Goal: Transaction & Acquisition: Purchase product/service

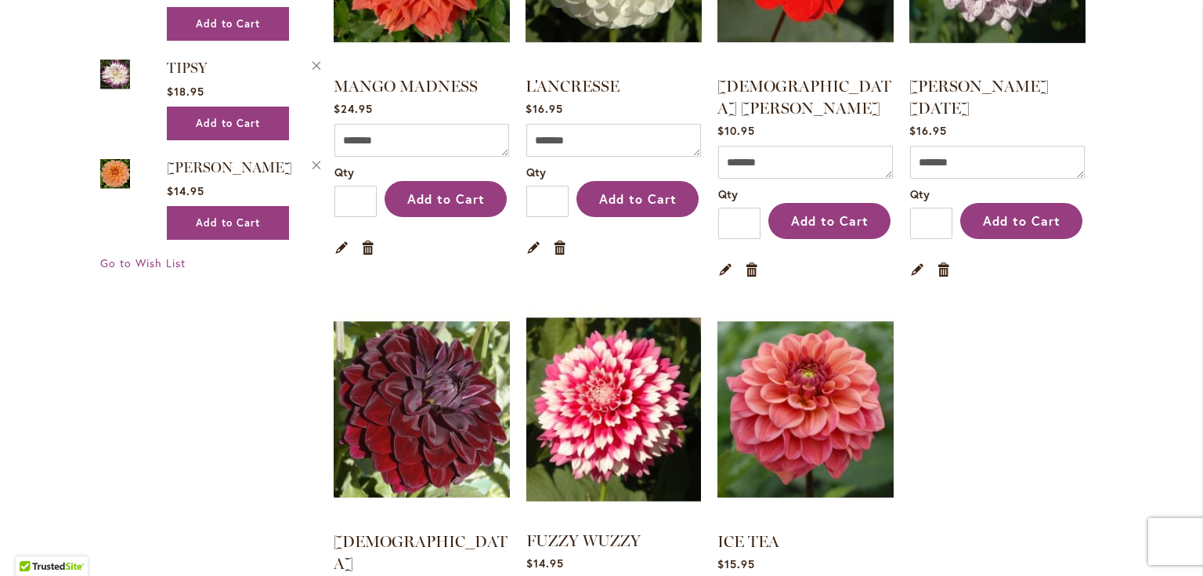
scroll to position [2757, 0]
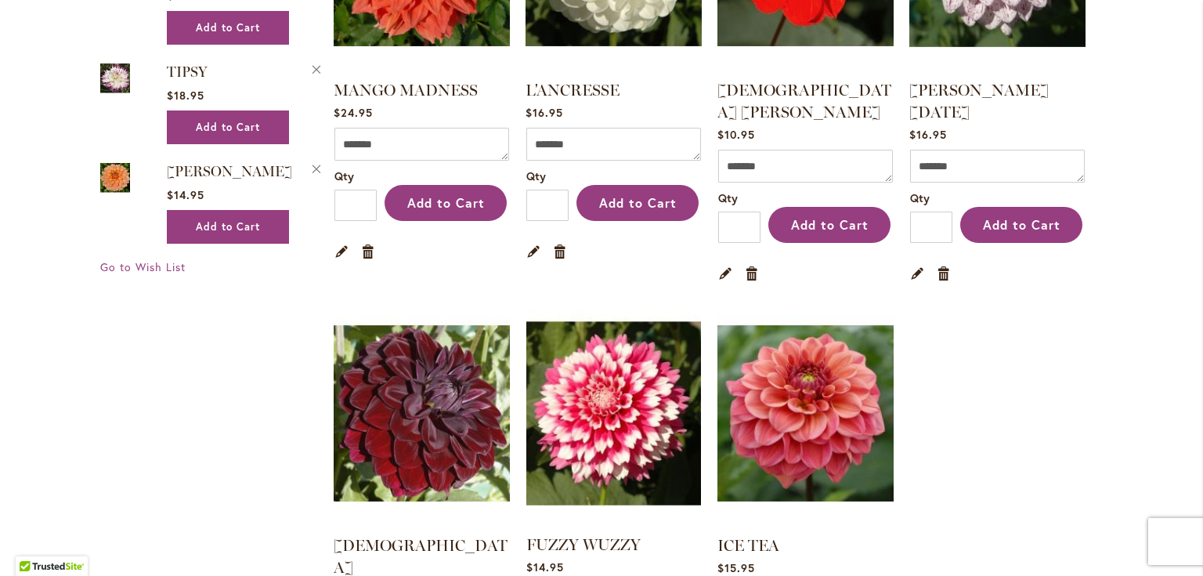
click at [602, 329] on img at bounding box center [613, 412] width 183 height 229
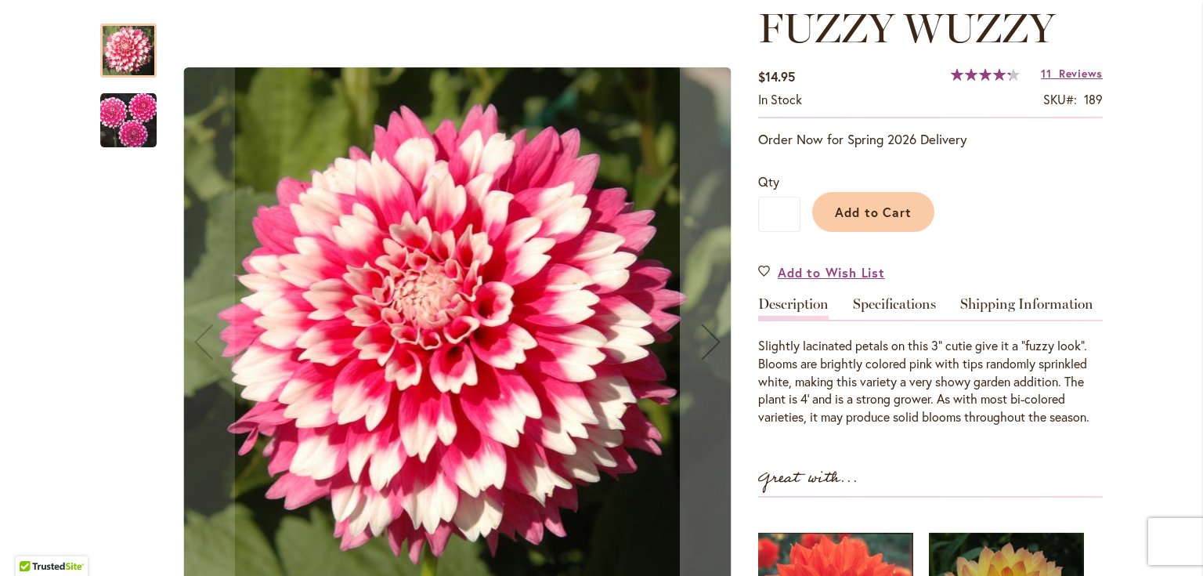
scroll to position [232, 0]
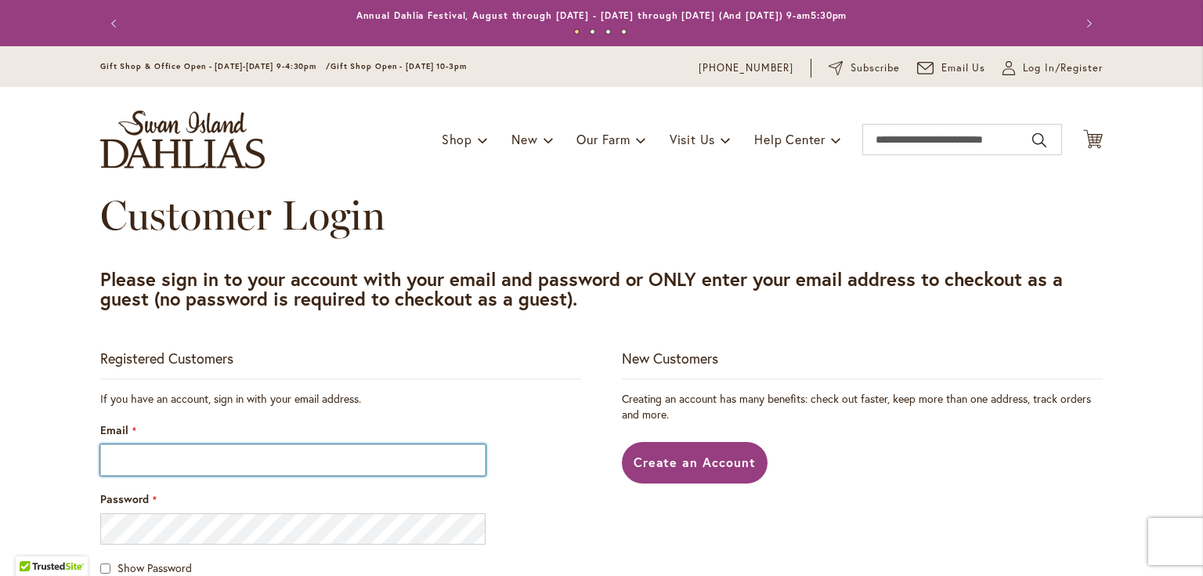
click at [185, 455] on input "Email" at bounding box center [292, 459] width 385 height 31
type input "**********"
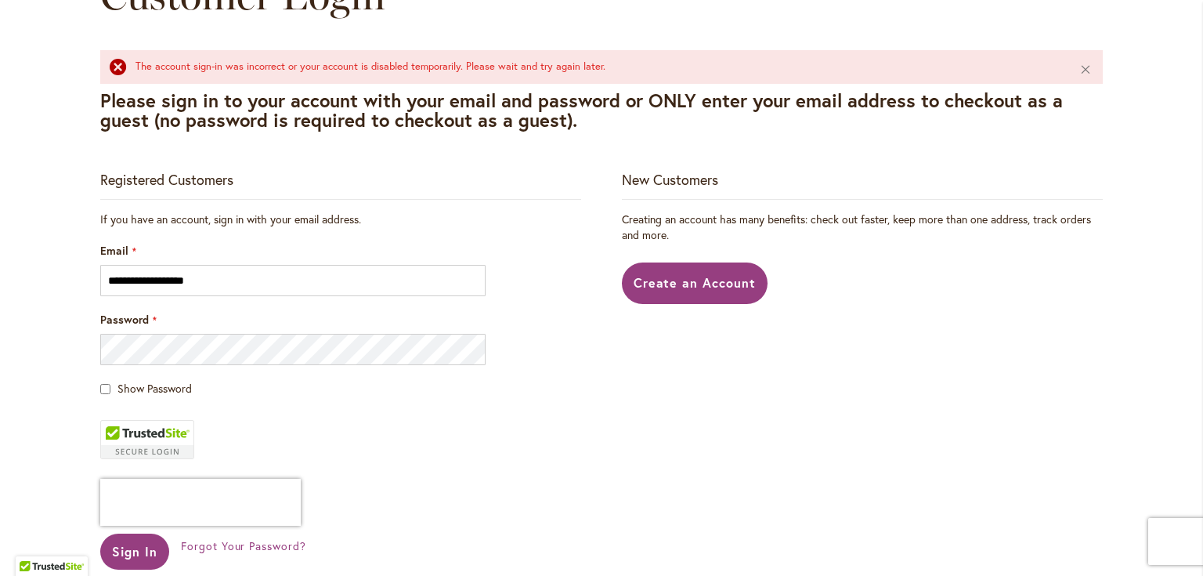
scroll to position [251, 0]
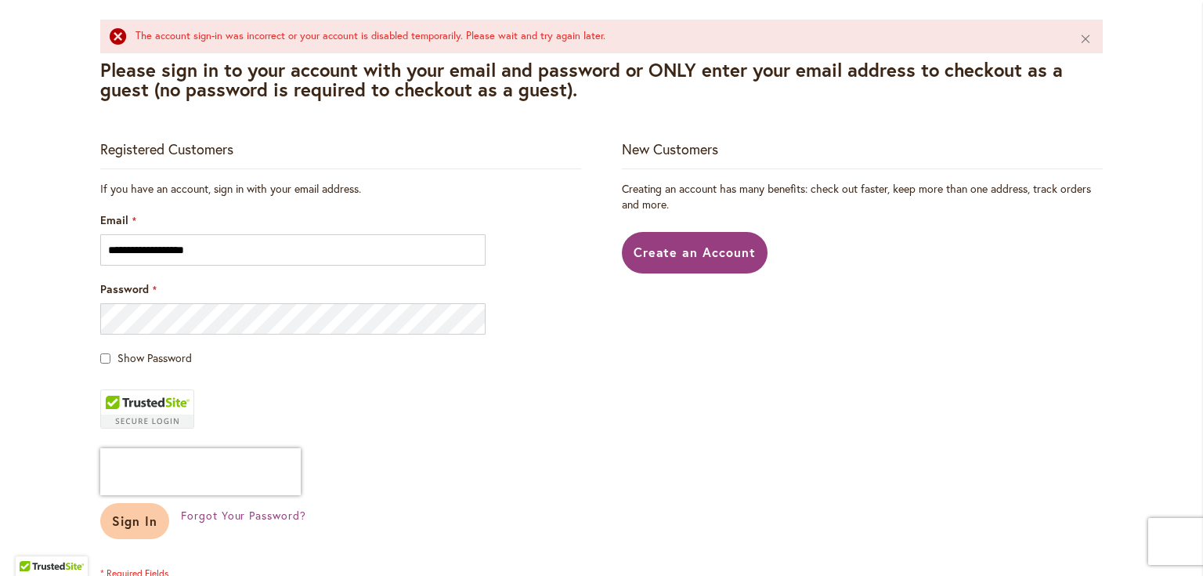
click at [132, 536] on button "Sign In" at bounding box center [134, 521] width 69 height 36
click at [132, 519] on div "Sign In" at bounding box center [140, 521] width 81 height 36
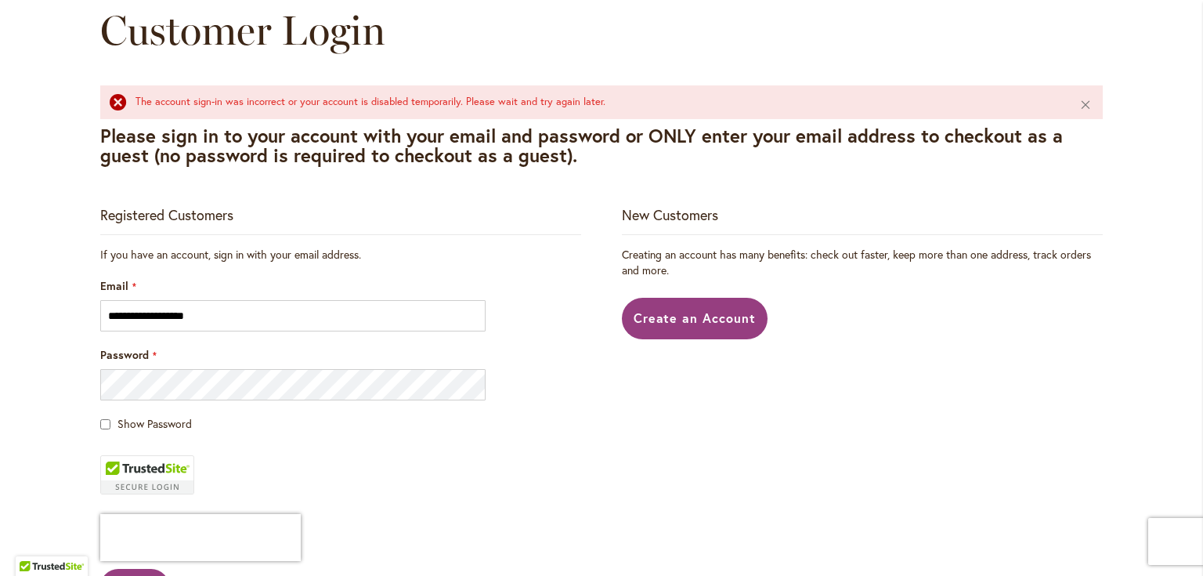
scroll to position [188, 0]
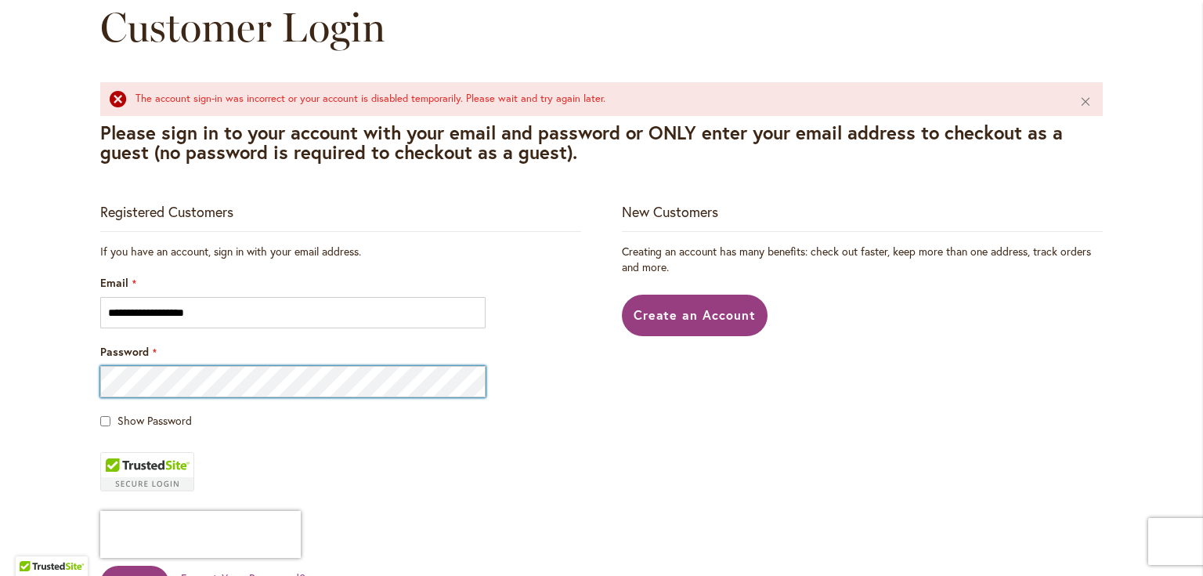
click at [100, 566] on button "Sign In" at bounding box center [134, 584] width 69 height 36
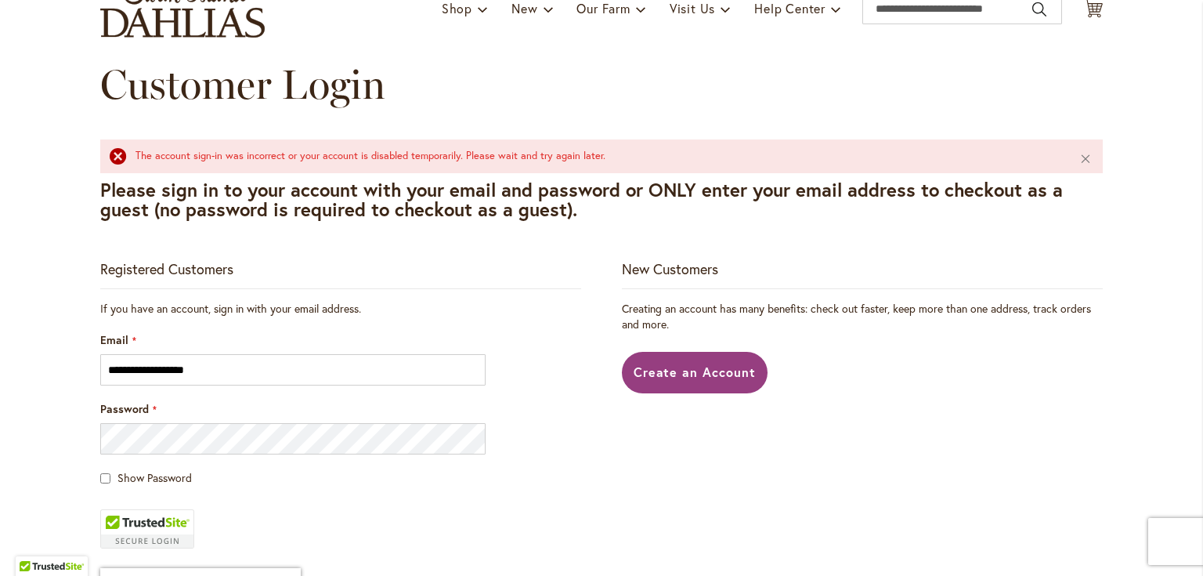
scroll to position [251, 0]
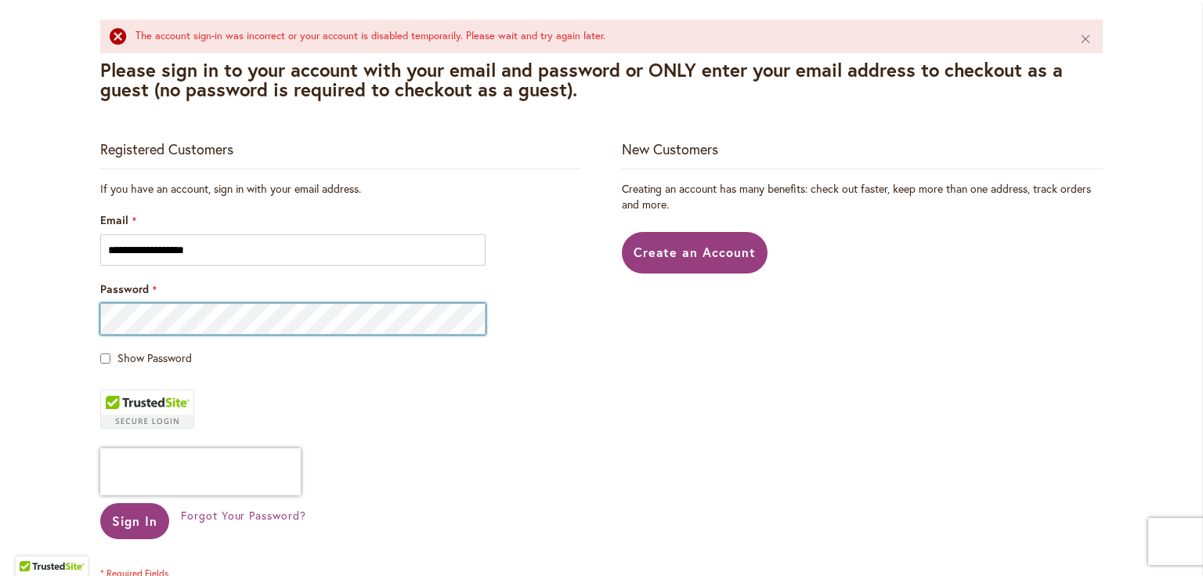
click at [100, 503] on button "Sign In" at bounding box center [134, 521] width 69 height 36
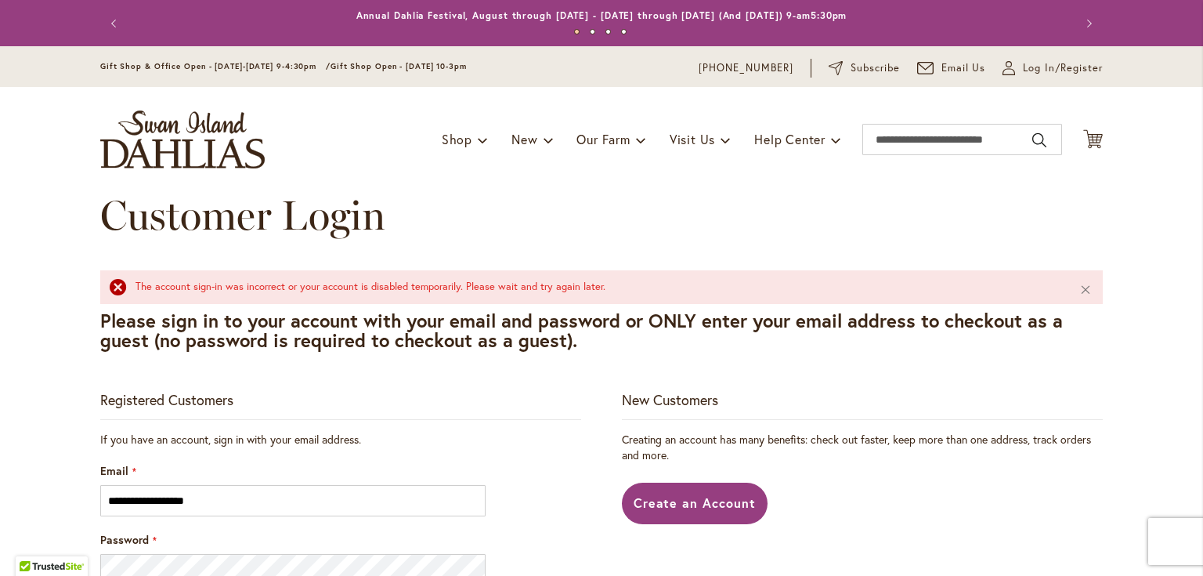
scroll to position [125, 0]
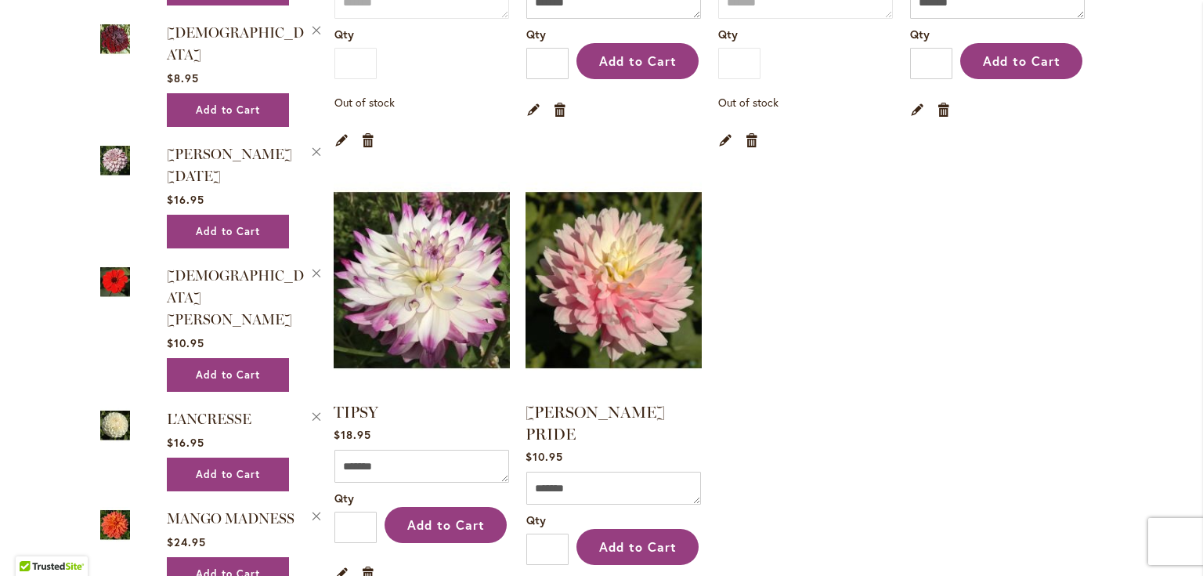
scroll to position [1065, 0]
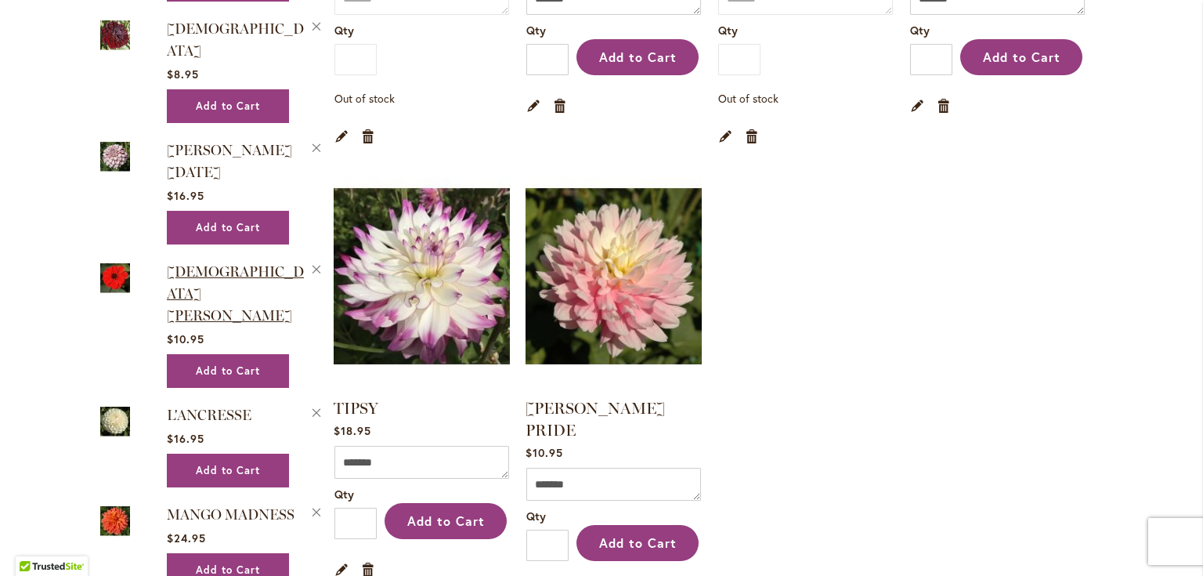
click at [193, 263] on span "[DEMOGRAPHIC_DATA] [PERSON_NAME]" at bounding box center [235, 293] width 137 height 61
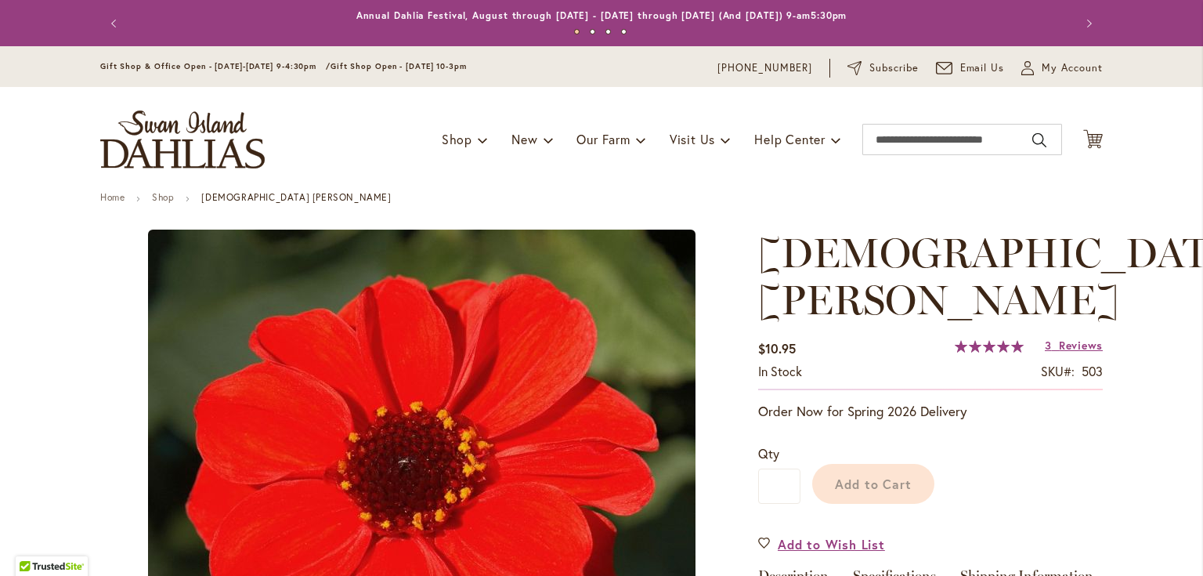
type input "*****"
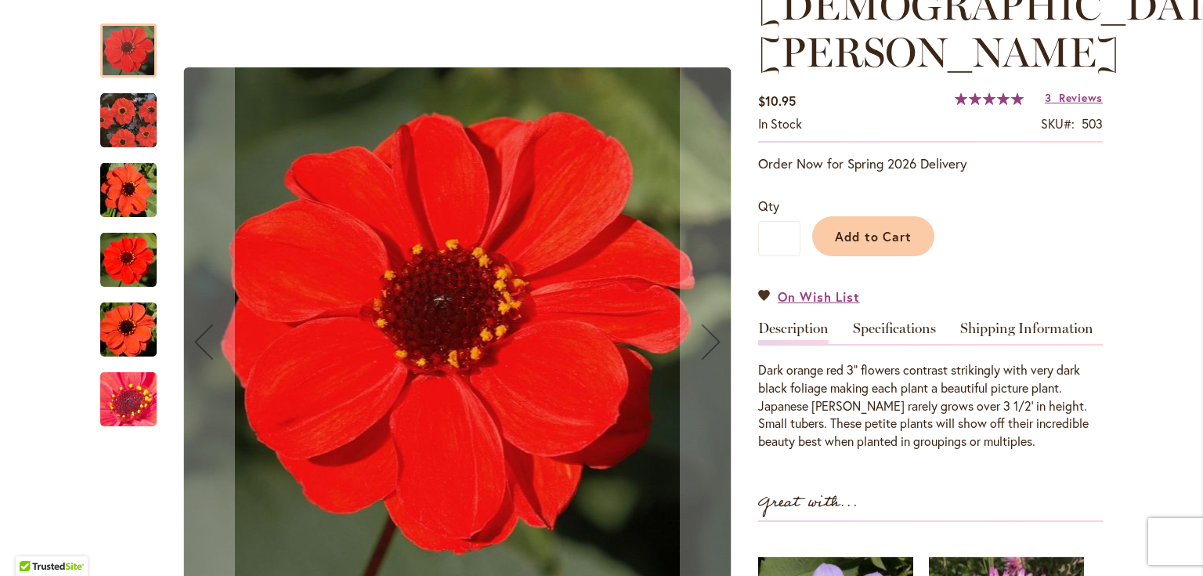
scroll to position [251, 0]
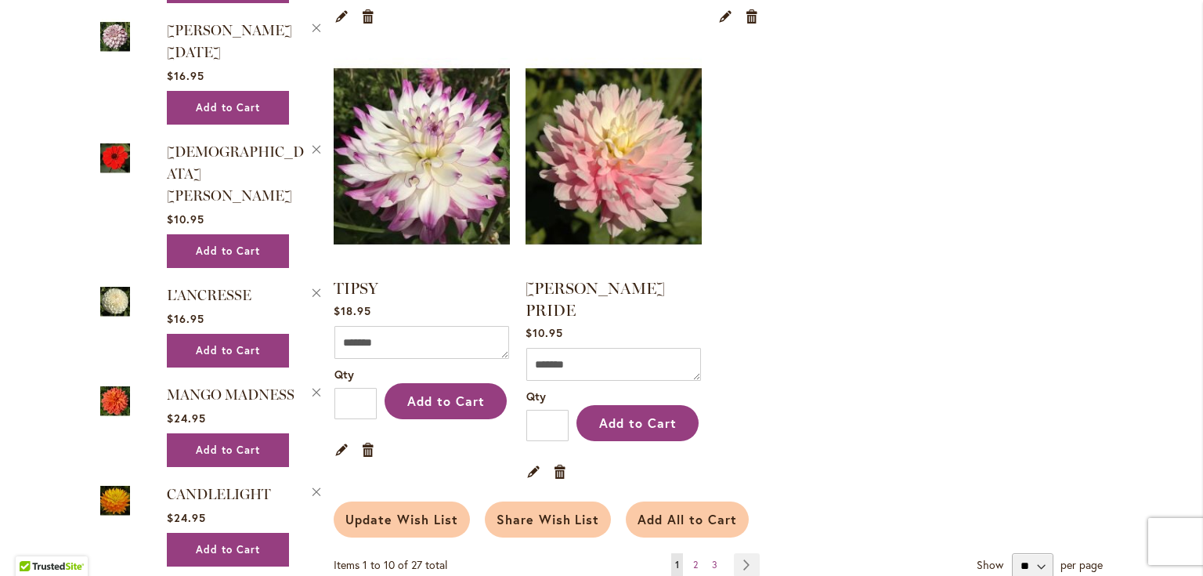
scroll to position [1191, 0]
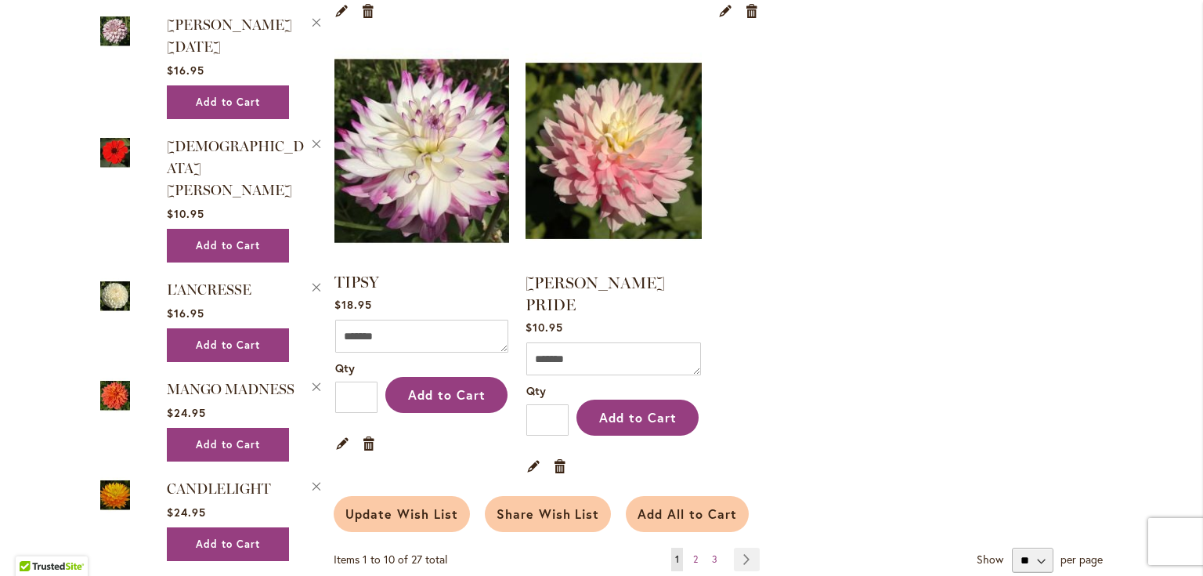
click at [401, 187] on img at bounding box center [422, 150] width 183 height 229
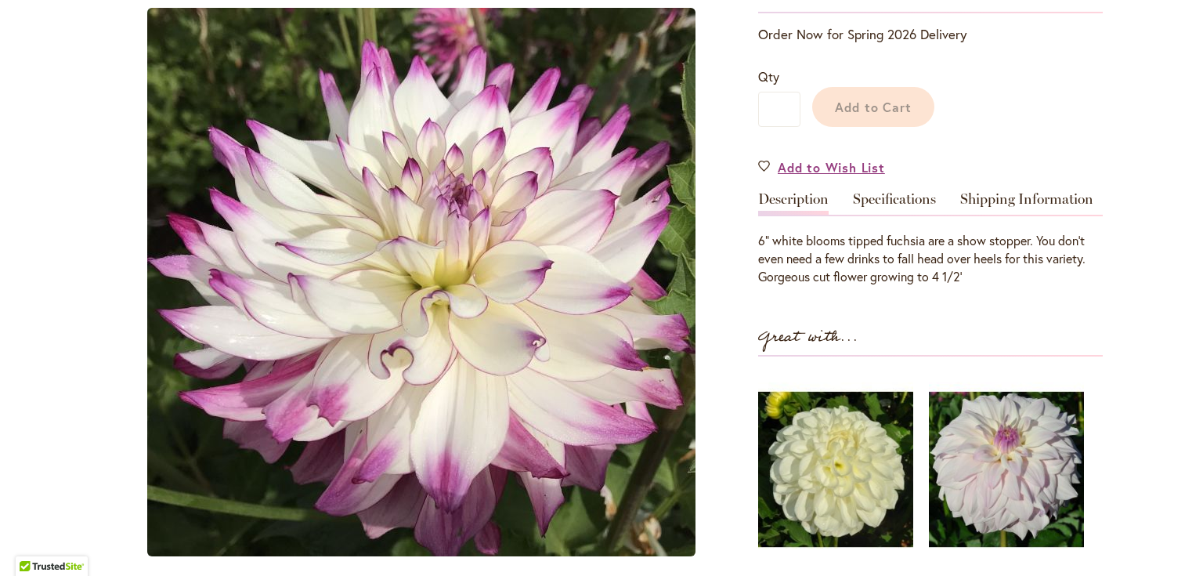
type input "*****"
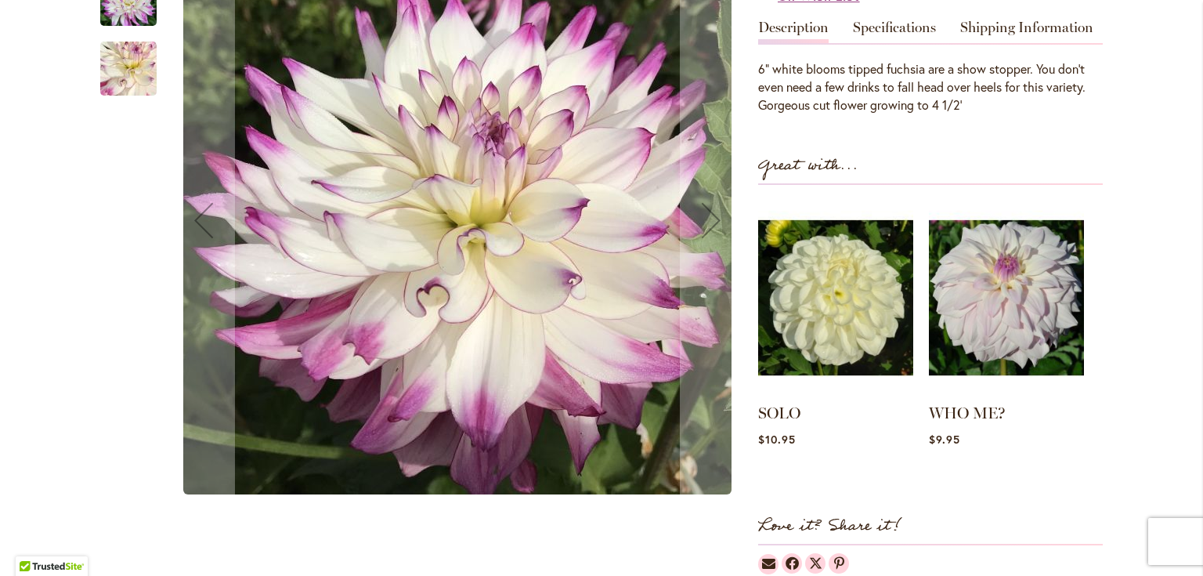
scroll to position [376, 0]
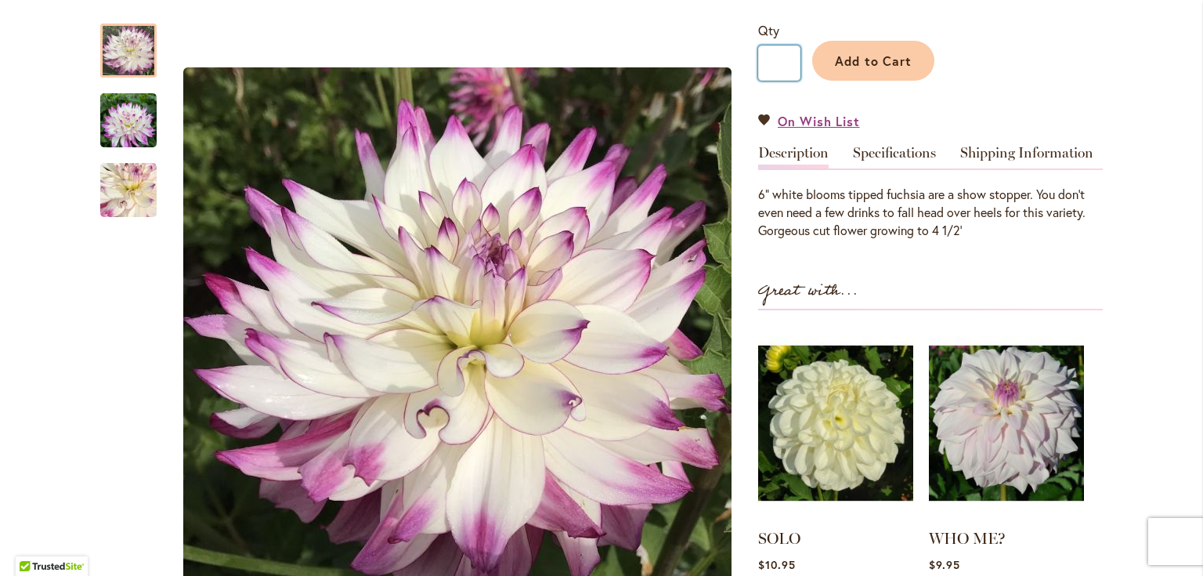
drag, startPoint x: 782, startPoint y: 59, endPoint x: 758, endPoint y: 65, distance: 24.3
click at [758, 65] on input "*" at bounding box center [779, 62] width 42 height 35
type input "*"
click at [850, 60] on span "Add to Cart" at bounding box center [874, 60] width 78 height 16
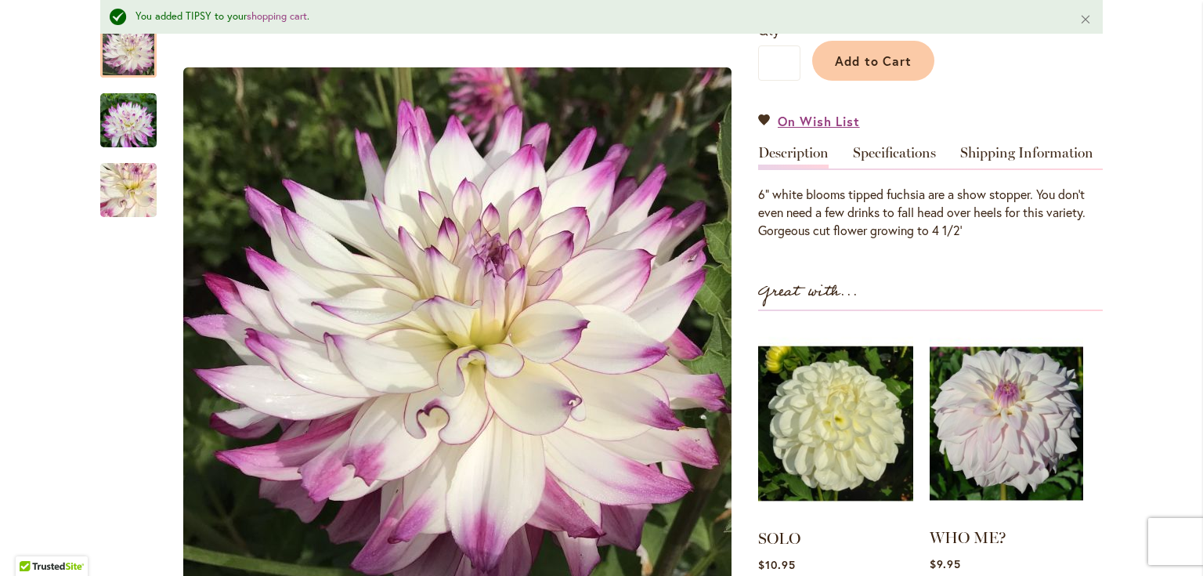
click at [1000, 425] on img at bounding box center [1007, 423] width 154 height 192
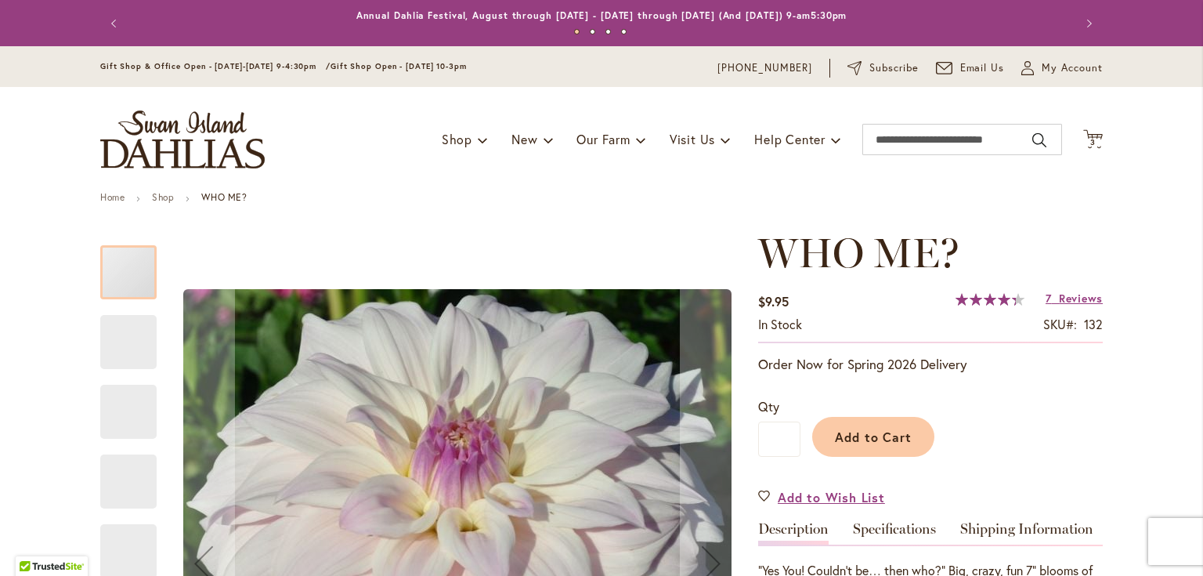
type input "*****"
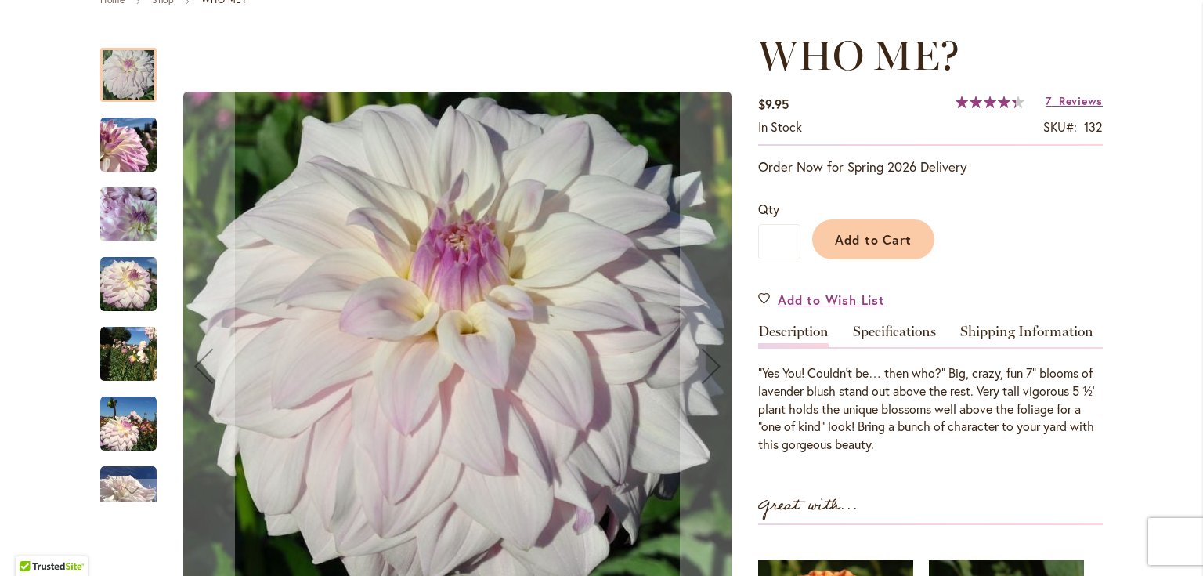
scroll to position [251, 0]
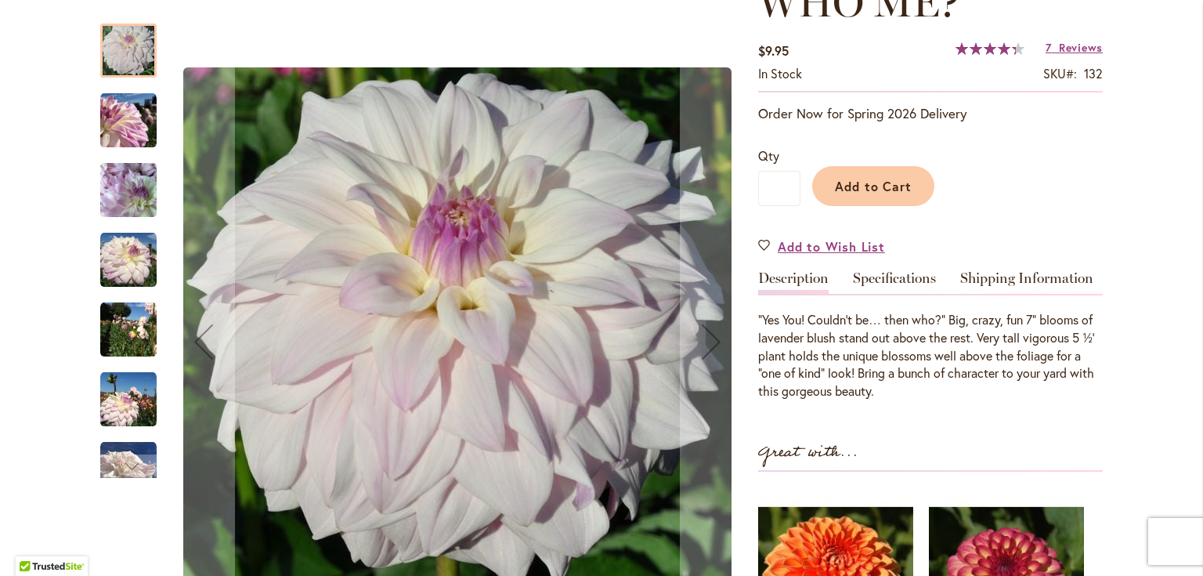
click at [126, 410] on img "Who Me?" at bounding box center [128, 399] width 56 height 56
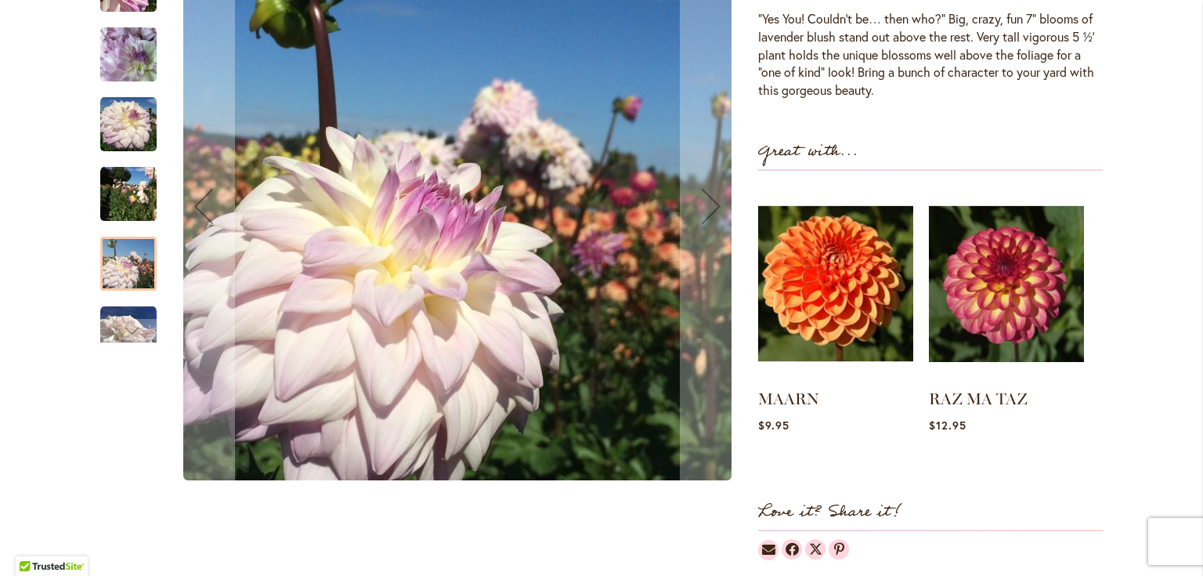
scroll to position [627, 0]
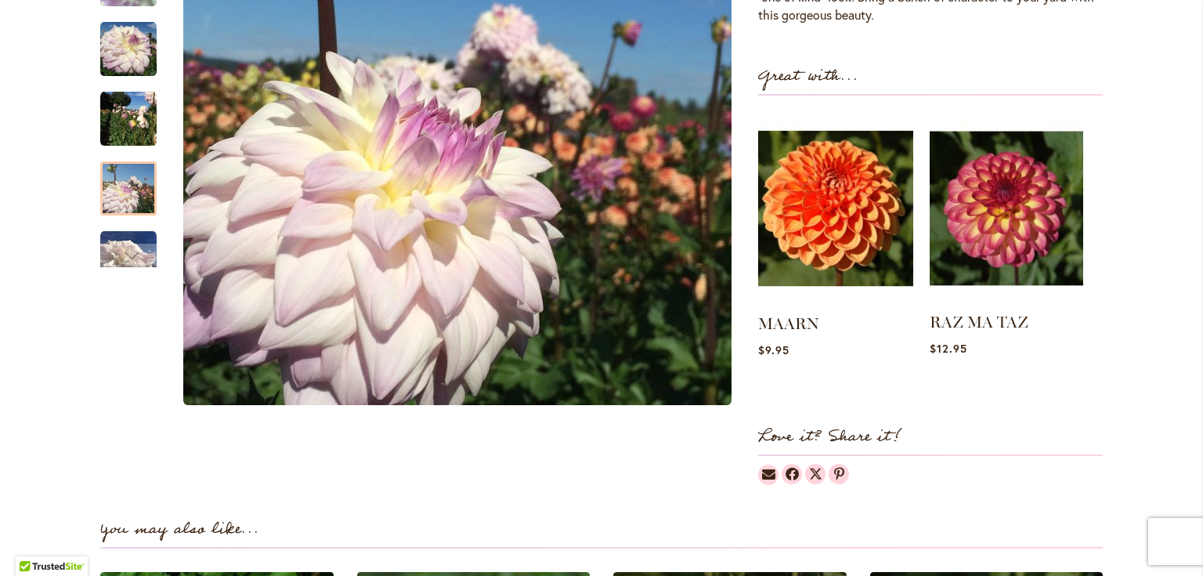
click at [1003, 248] on img at bounding box center [1007, 208] width 154 height 192
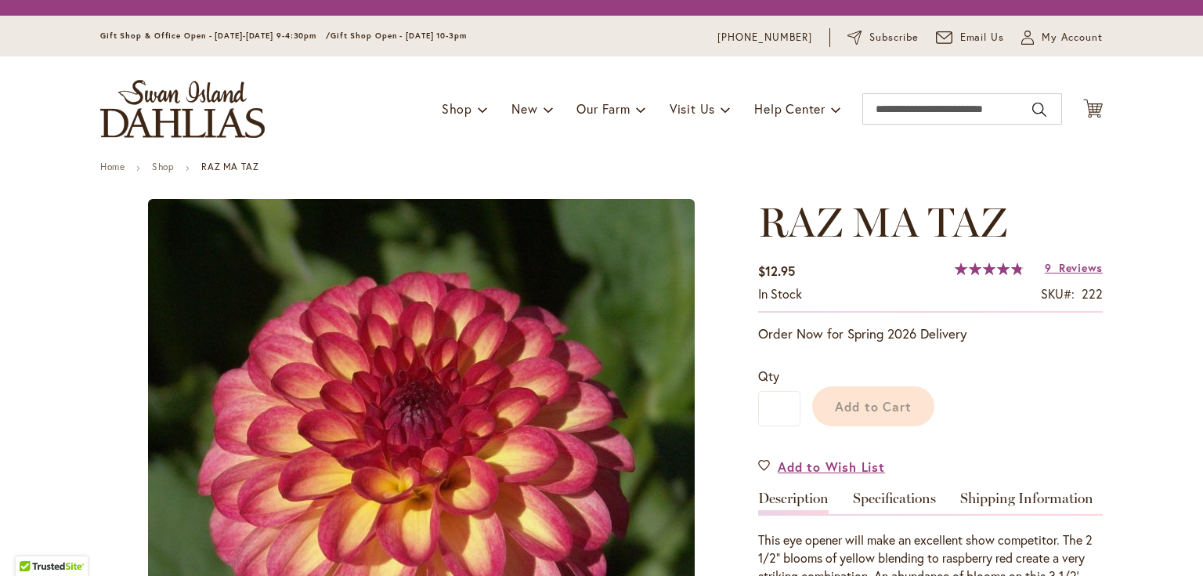
type input "*****"
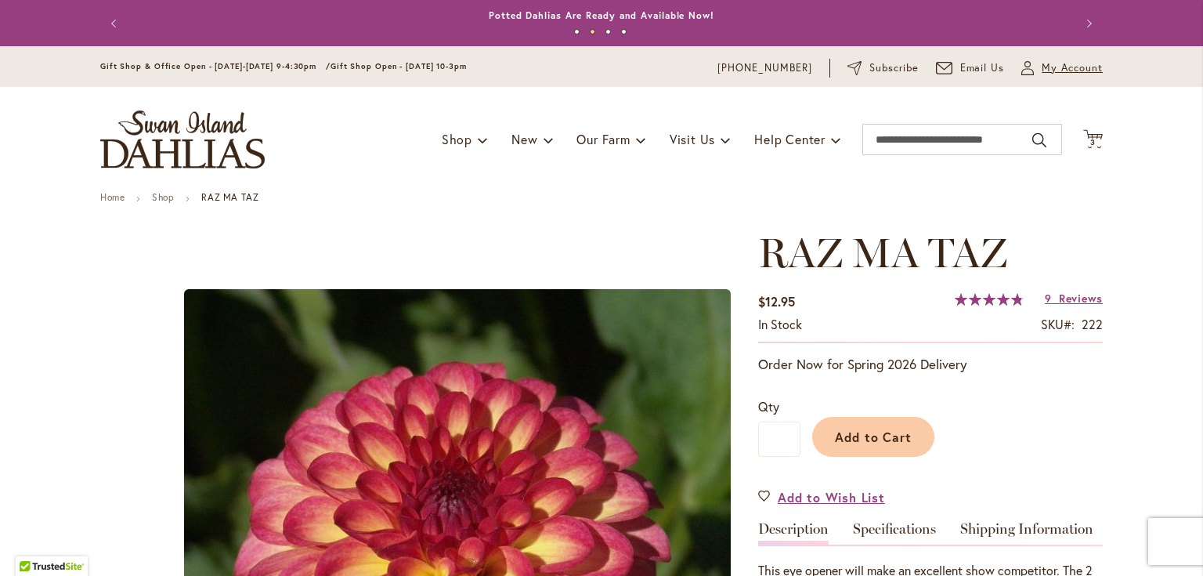
click at [1062, 66] on span "My Account" at bounding box center [1072, 68] width 61 height 16
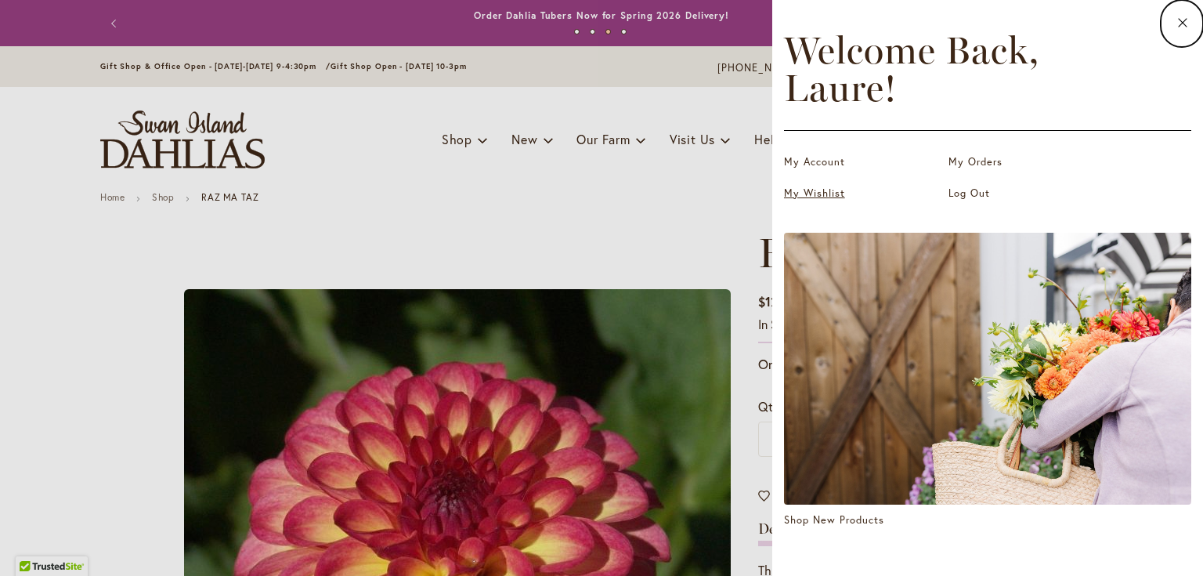
click at [840, 191] on link "My Wishlist" at bounding box center [862, 194] width 157 height 16
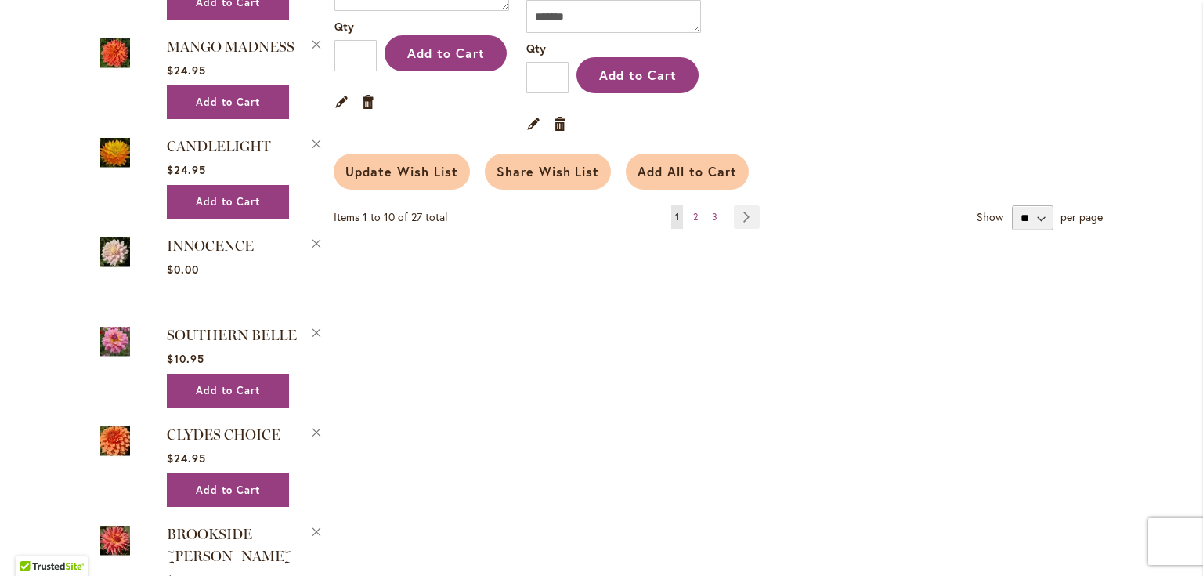
scroll to position [1629, 0]
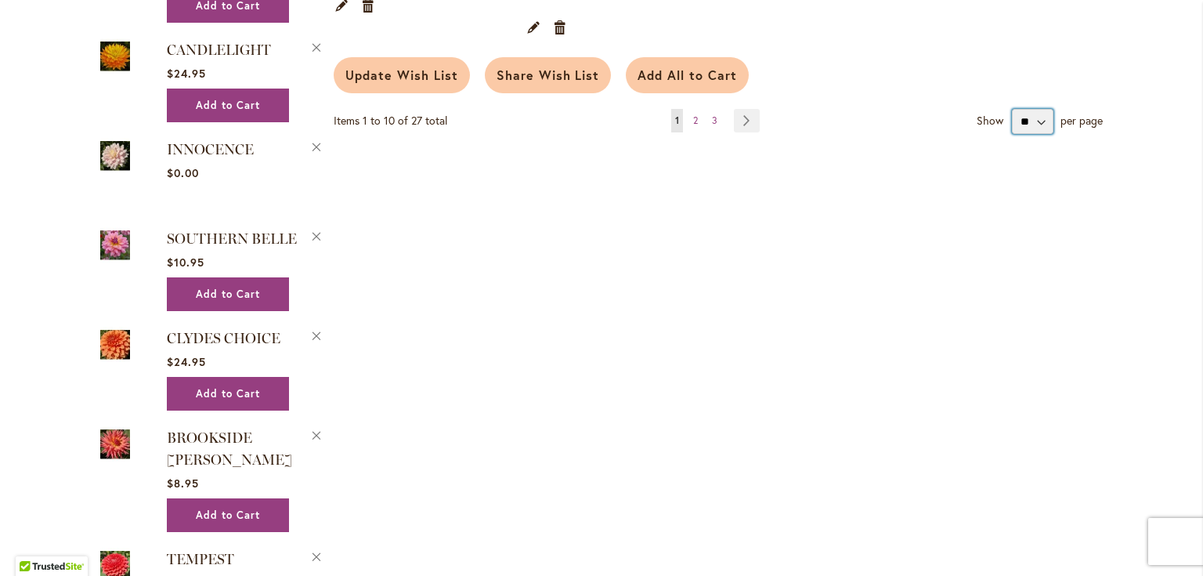
click at [1037, 109] on select "** ** **" at bounding box center [1033, 121] width 42 height 25
select select "**********"
click at [1012, 109] on select "** ** **" at bounding box center [1033, 121] width 42 height 25
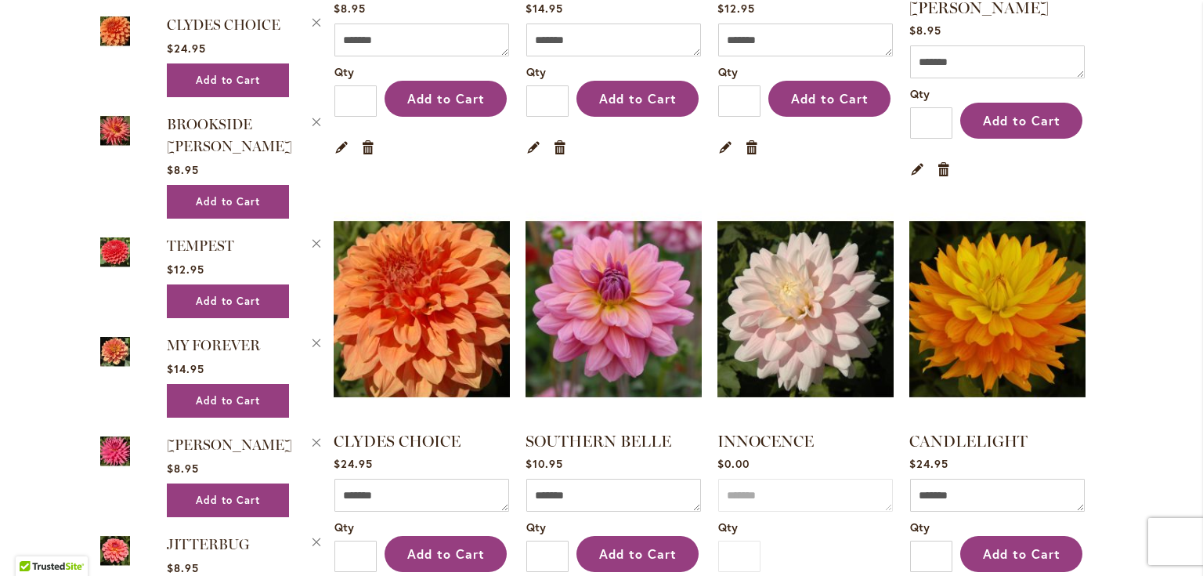
scroll to position [2068, 0]
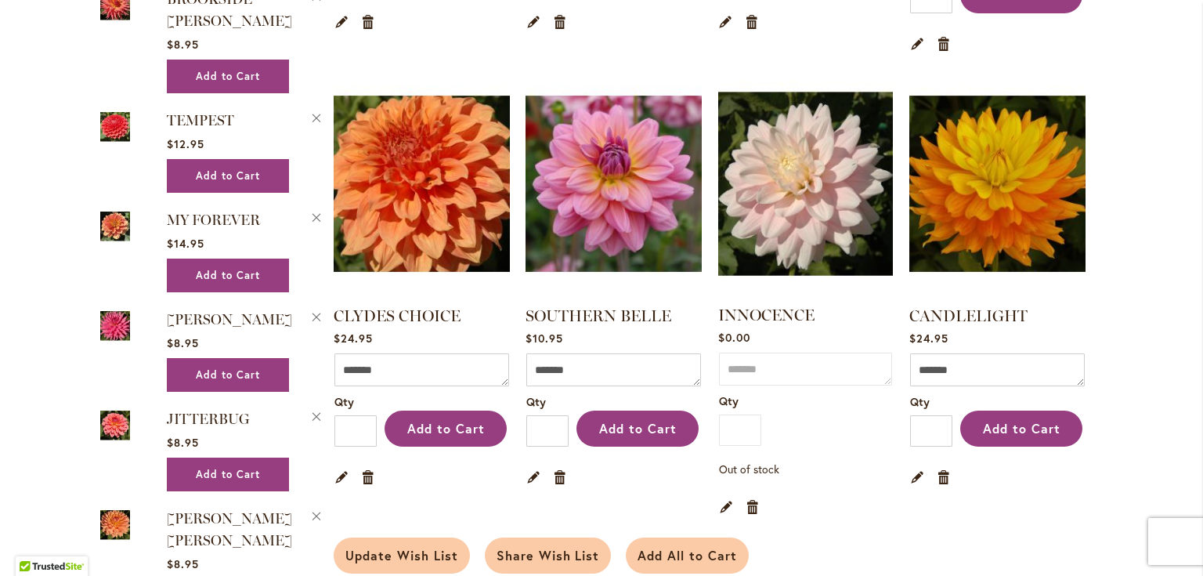
click at [805, 169] on img at bounding box center [805, 183] width 183 height 229
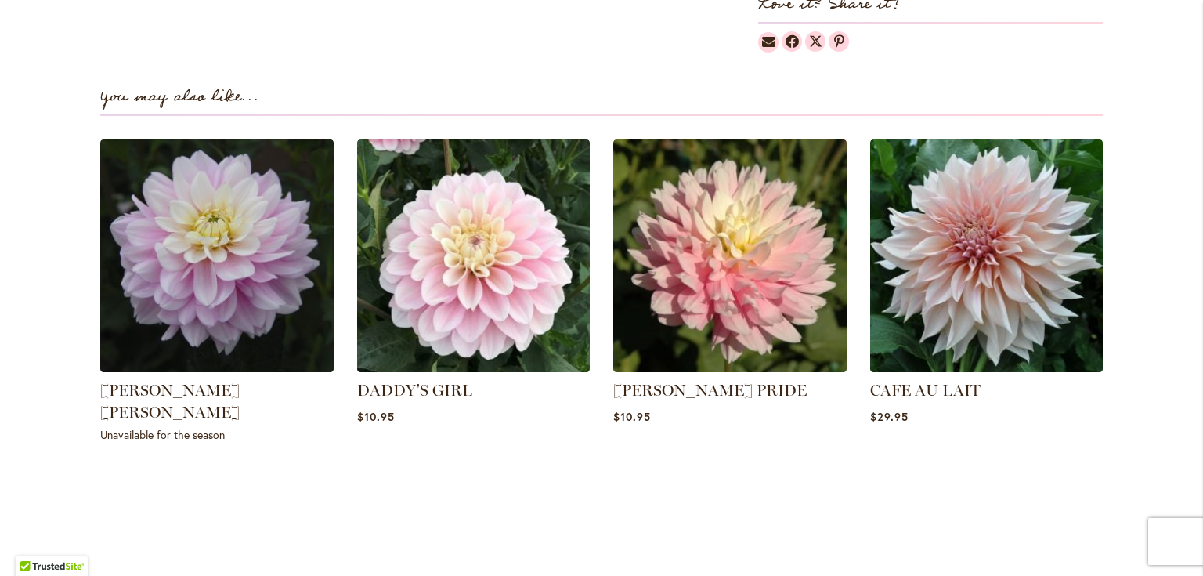
scroll to position [1003, 0]
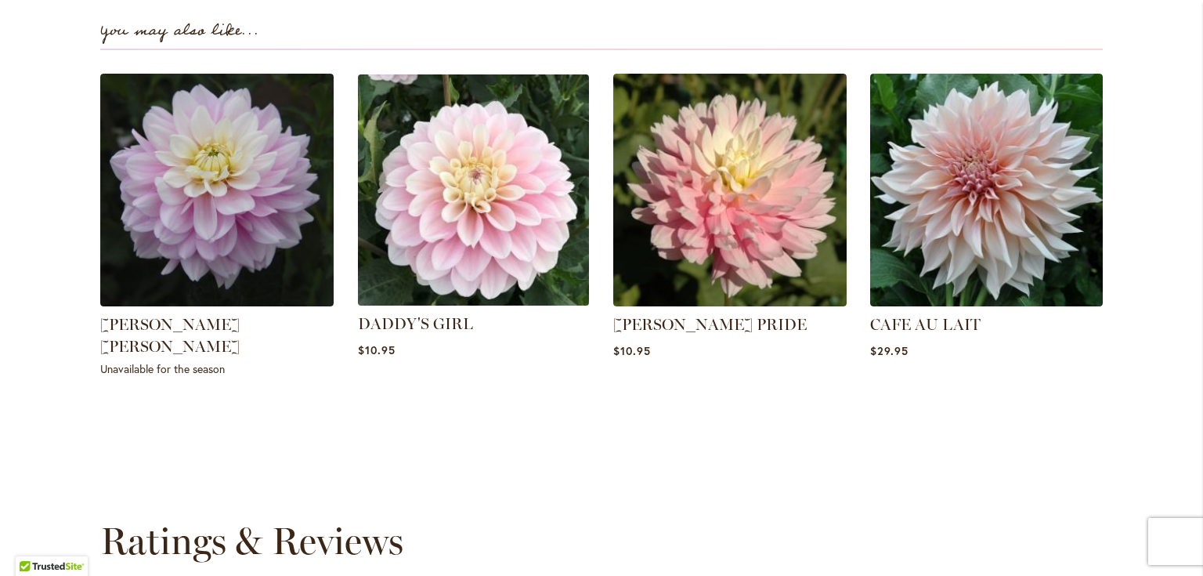
click at [483, 176] on img at bounding box center [473, 189] width 243 height 243
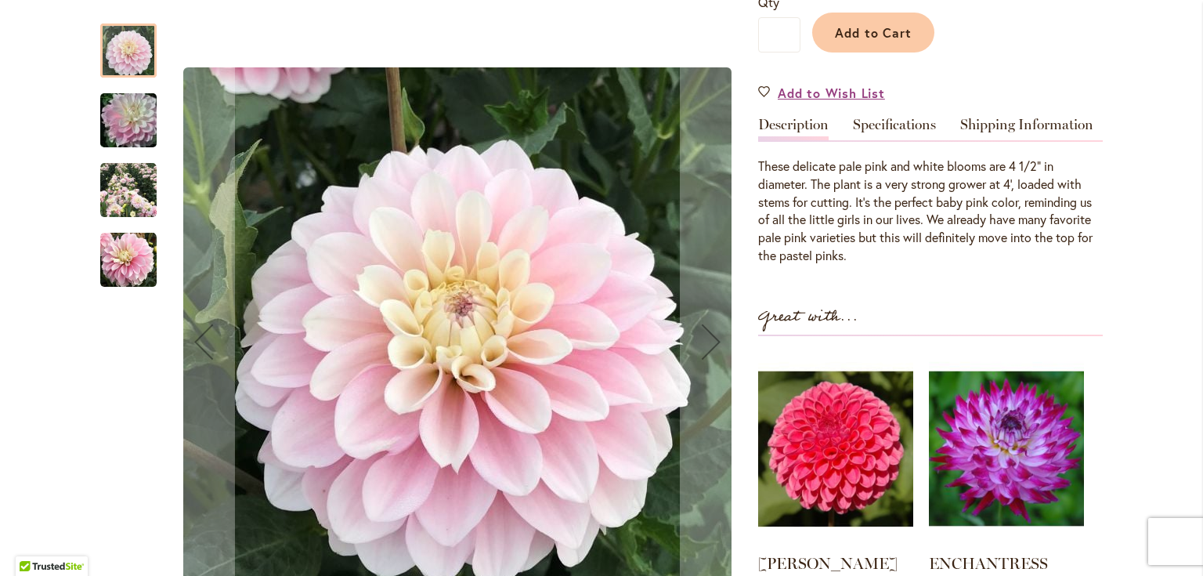
scroll to position [439, 0]
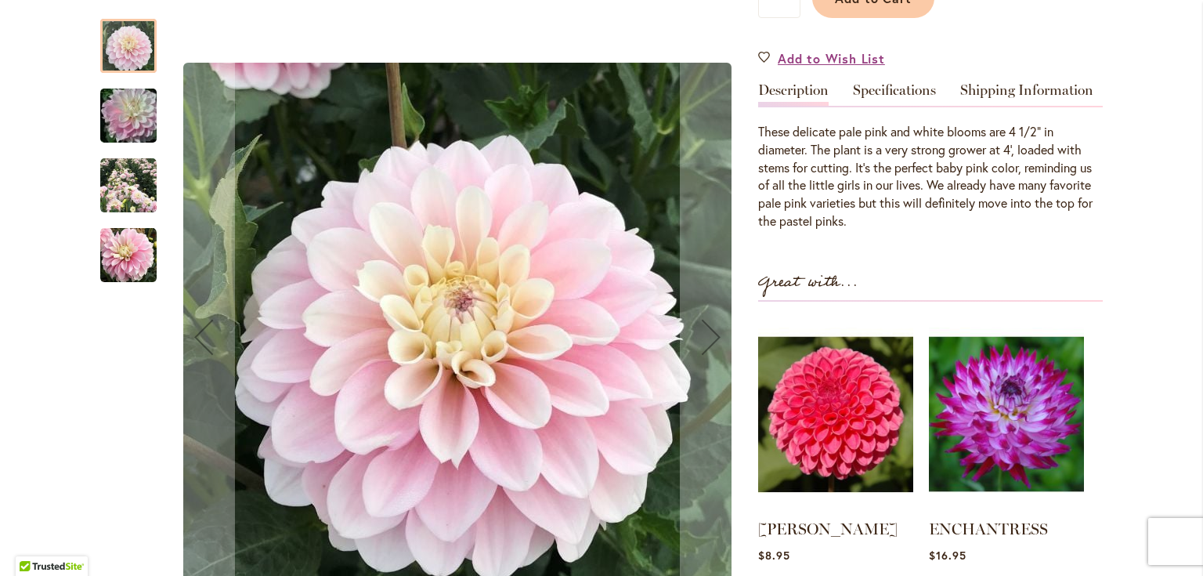
click at [128, 182] on img "DADDY'S GIRL" at bounding box center [128, 185] width 56 height 56
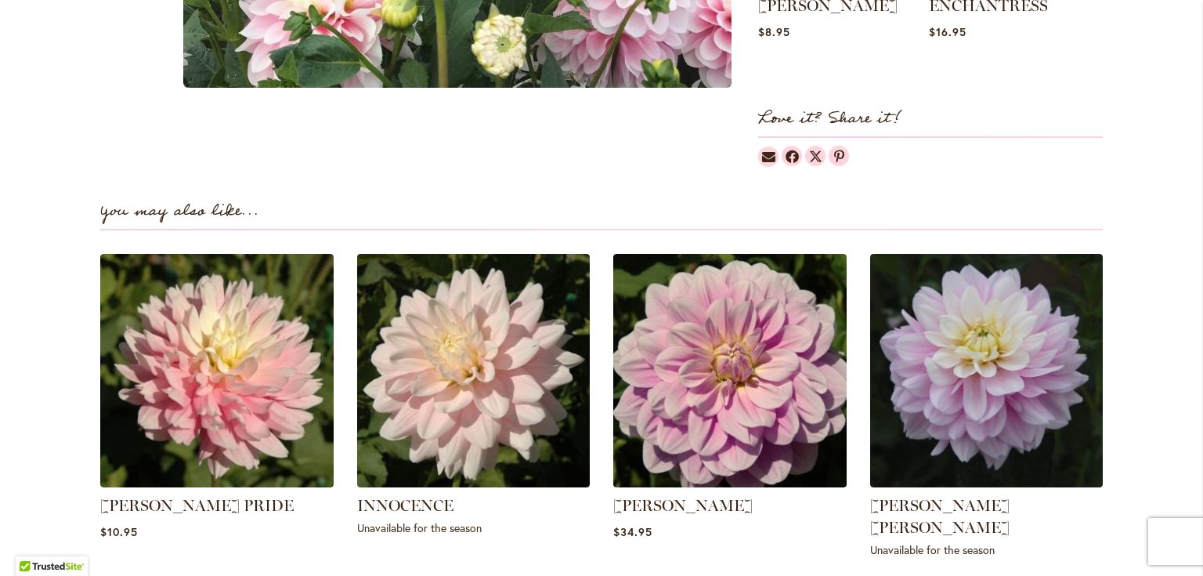
scroll to position [940, 0]
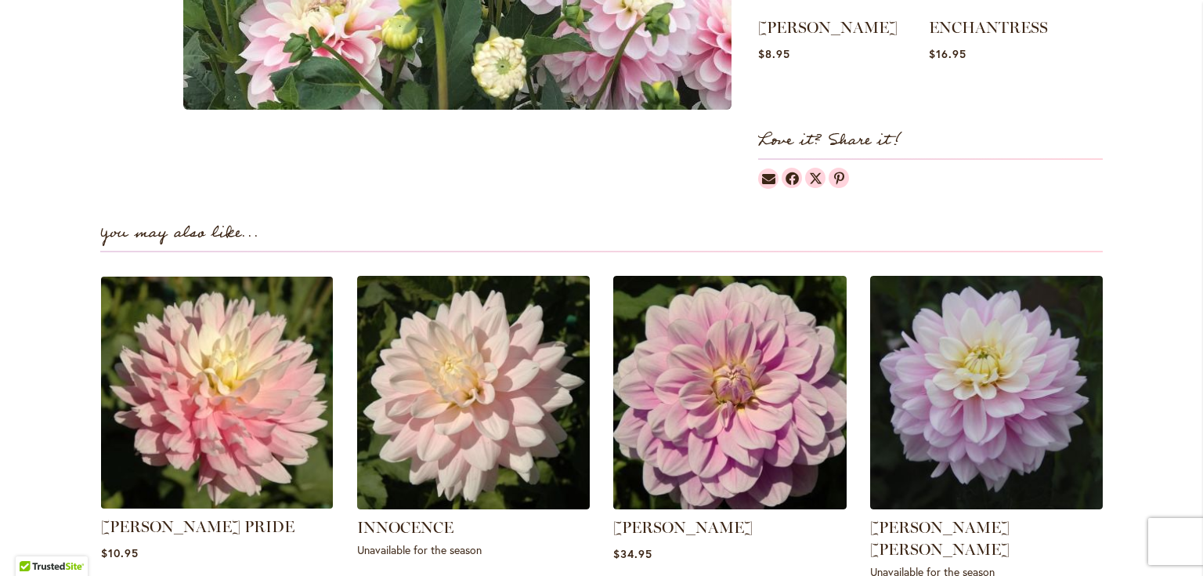
click at [235, 384] on img at bounding box center [217, 392] width 243 height 243
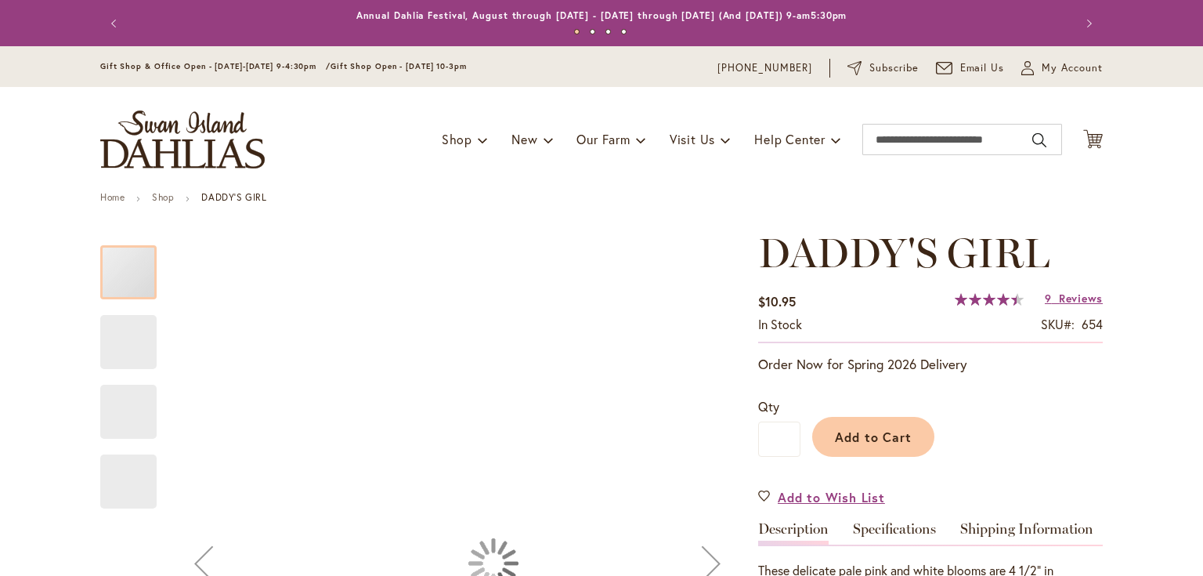
type input "*****"
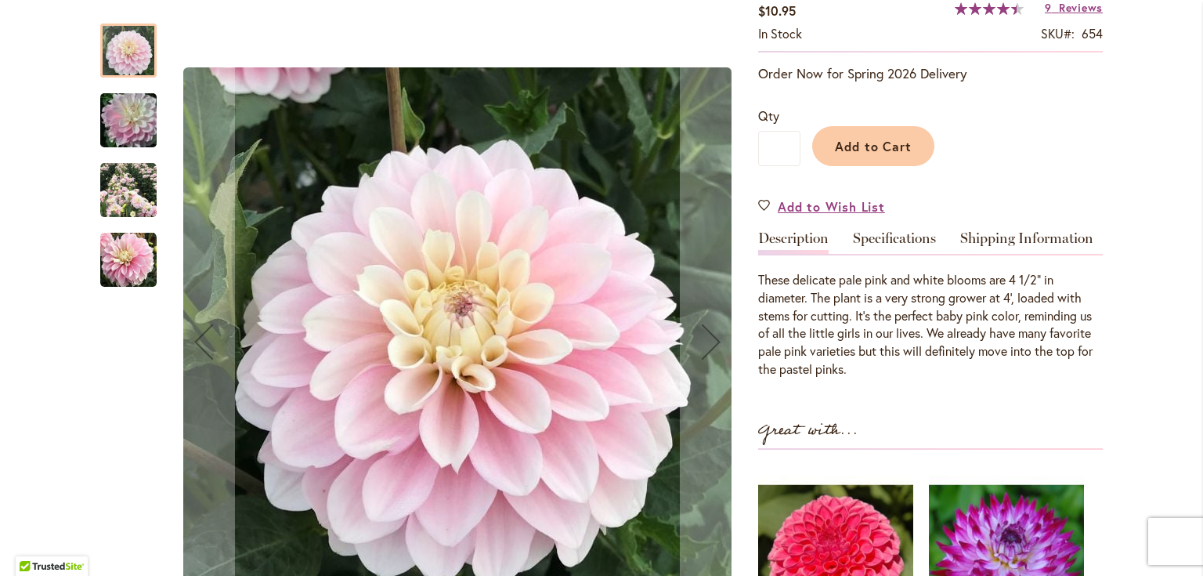
scroll to position [313, 0]
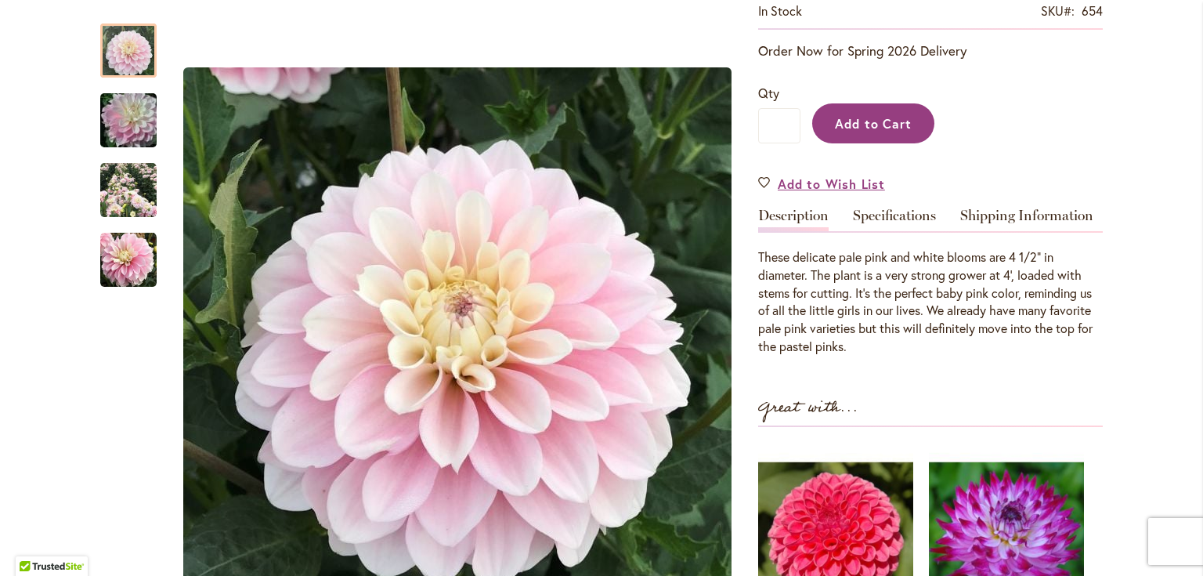
click at [875, 128] on span "Add to Cart" at bounding box center [874, 123] width 78 height 16
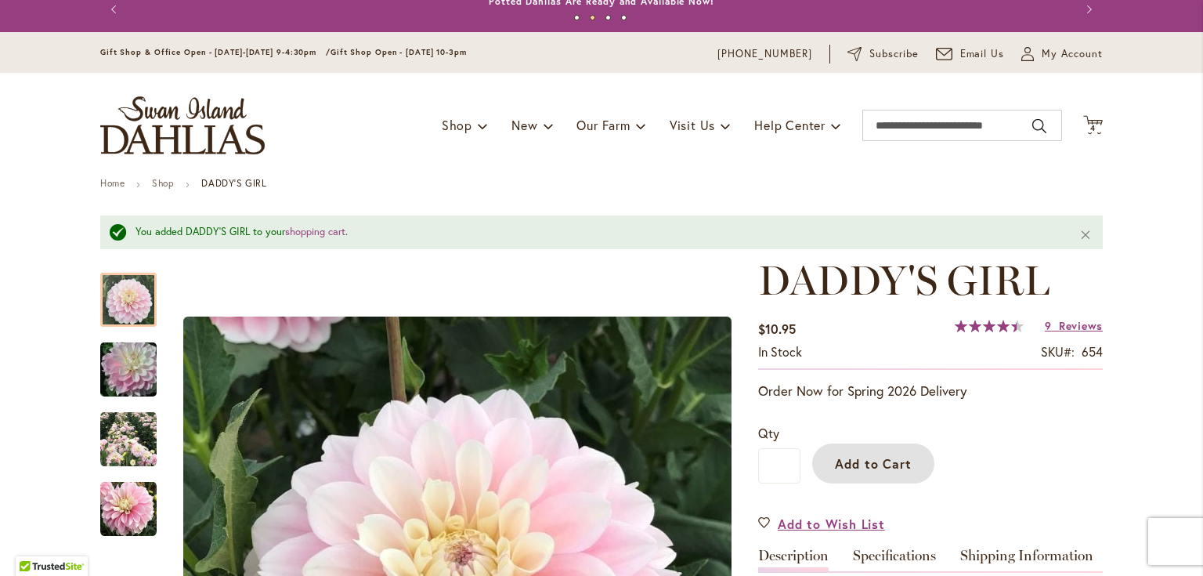
scroll to position [0, 0]
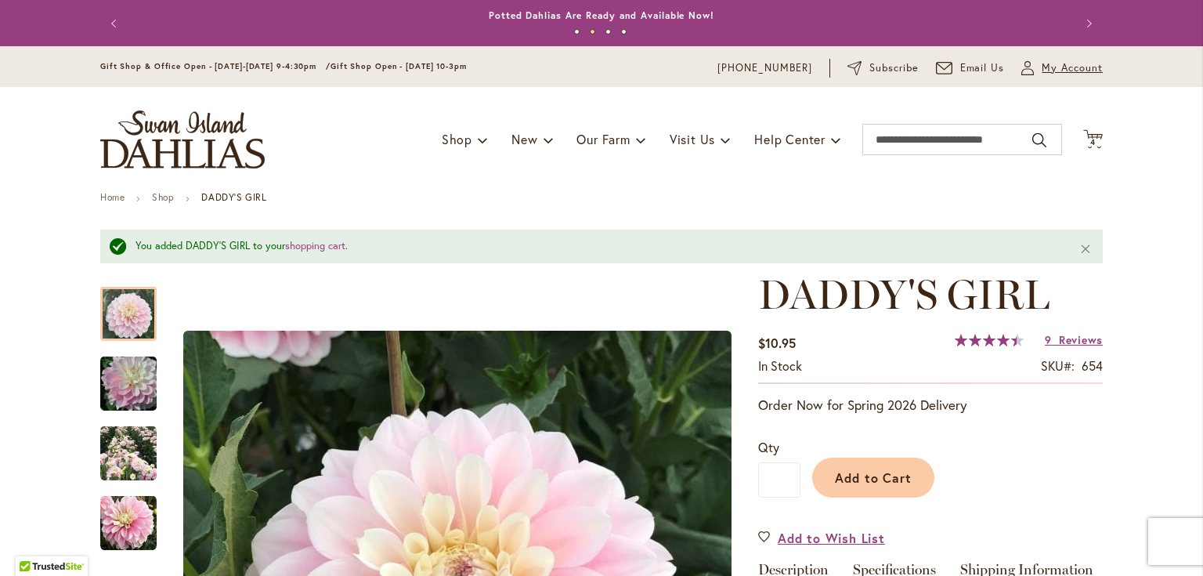
click at [1057, 63] on span "My Account" at bounding box center [1072, 68] width 61 height 16
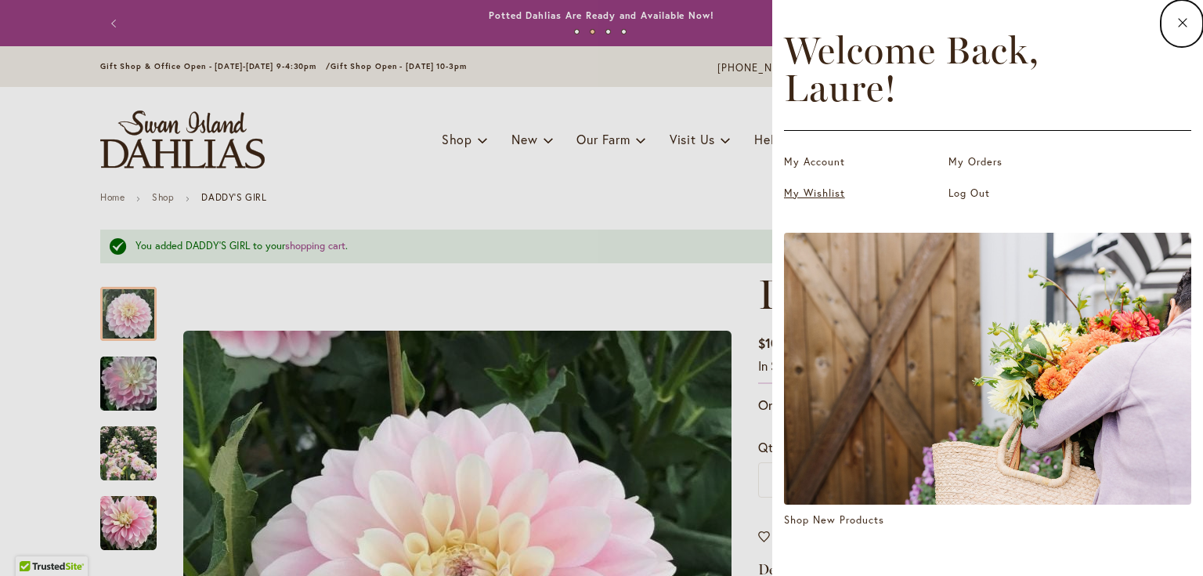
click at [827, 193] on link "My Wishlist" at bounding box center [862, 194] width 157 height 16
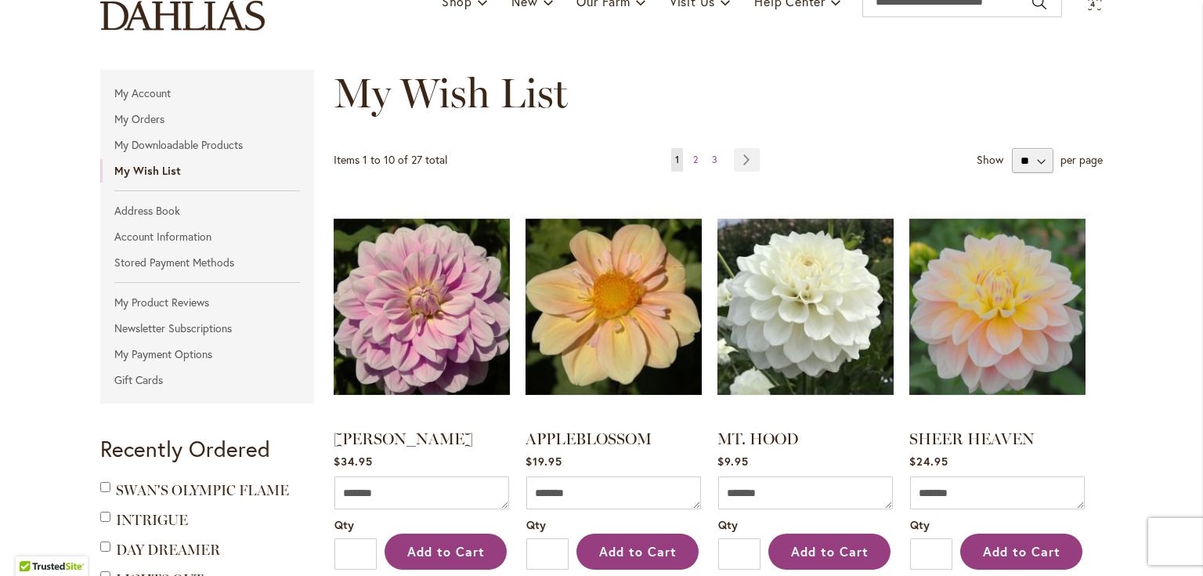
scroll to position [125, 0]
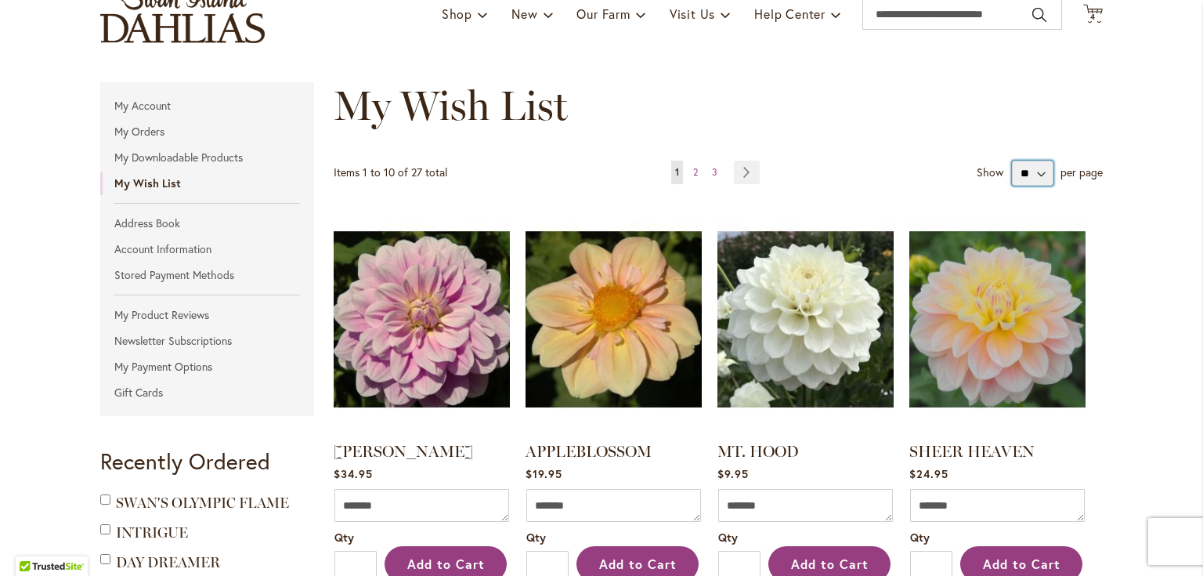
click at [1038, 173] on select "** ** **" at bounding box center [1033, 173] width 42 height 25
select select "**********"
click at [1012, 161] on select "** ** **" at bounding box center [1033, 173] width 42 height 25
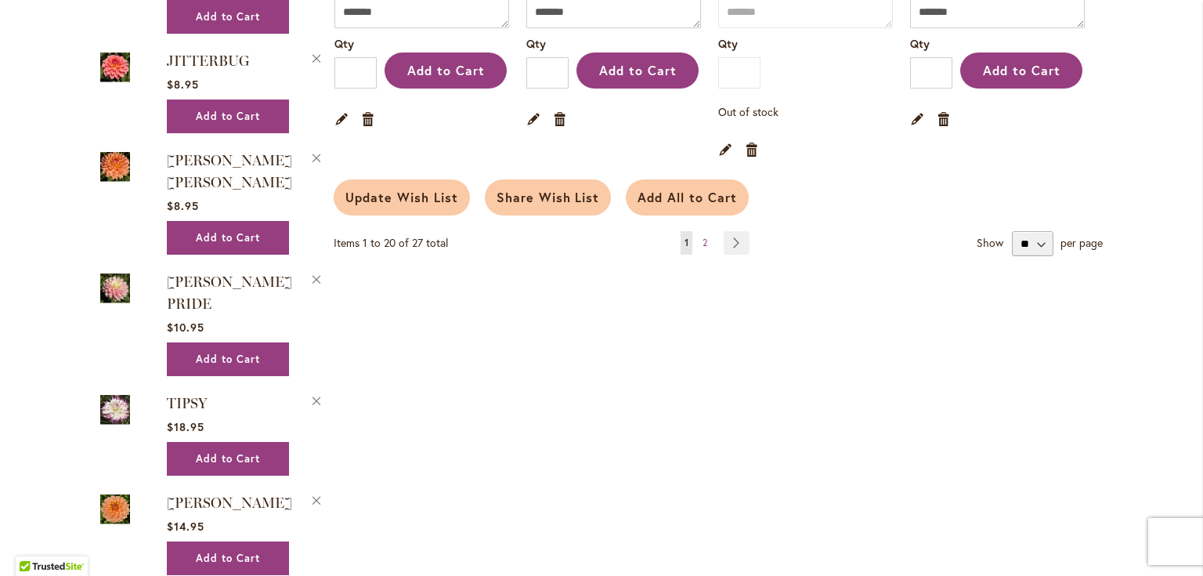
scroll to position [2444, 0]
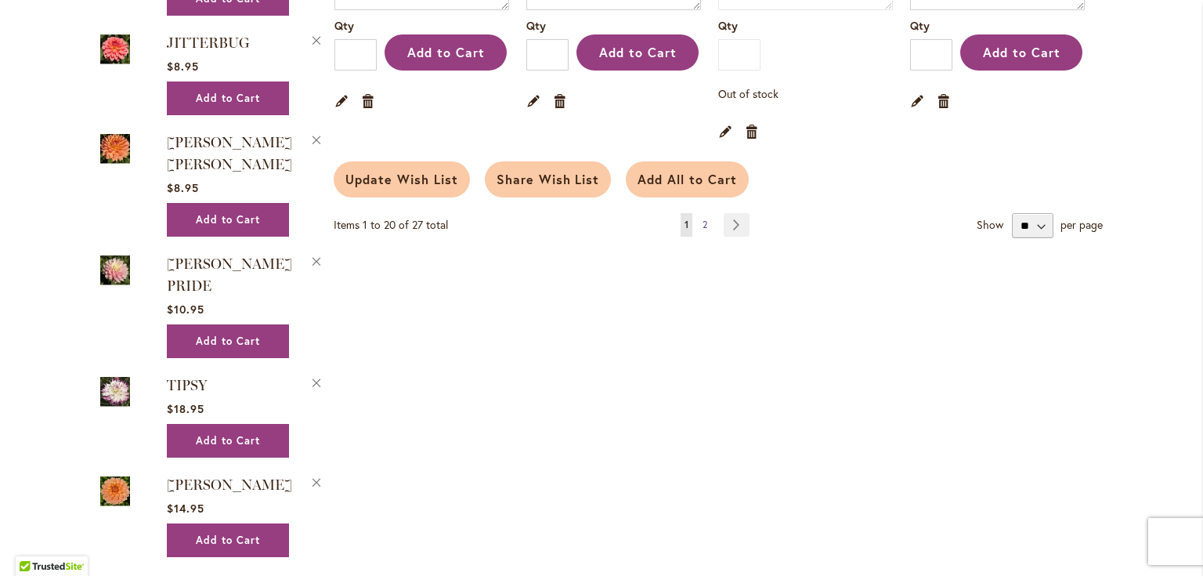
click at [703, 219] on span "2" at bounding box center [705, 225] width 5 height 12
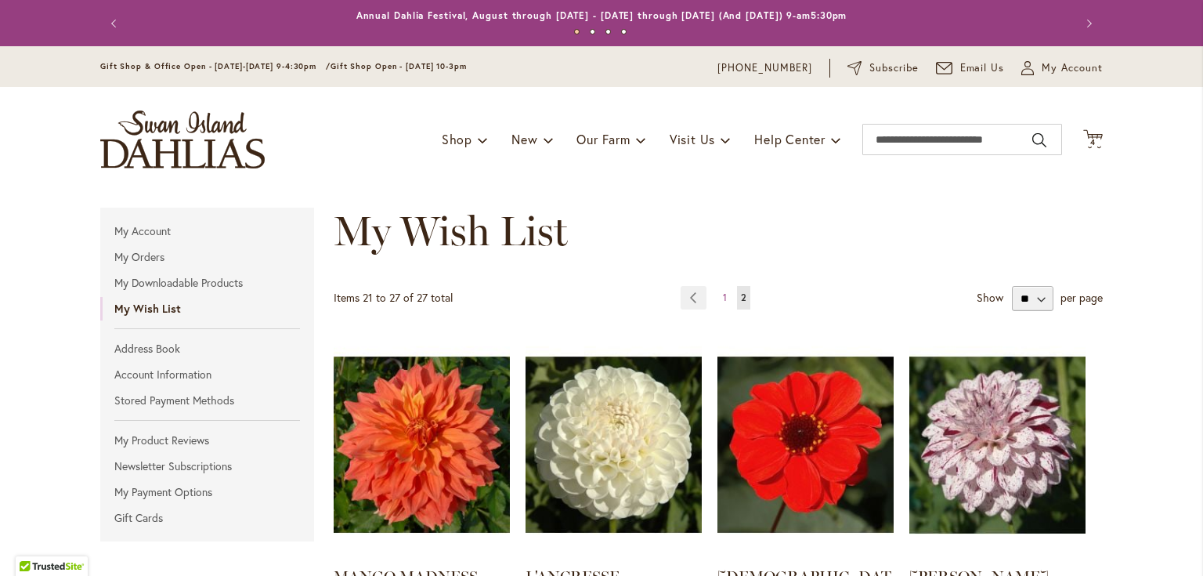
scroll to position [188, 0]
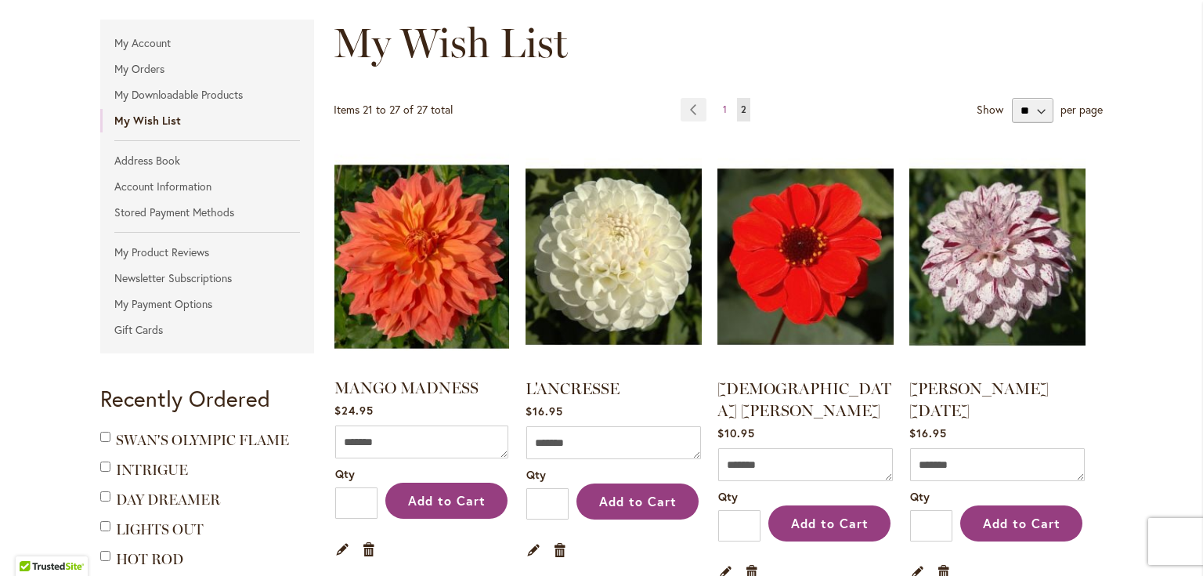
click at [415, 255] on img at bounding box center [422, 256] width 183 height 229
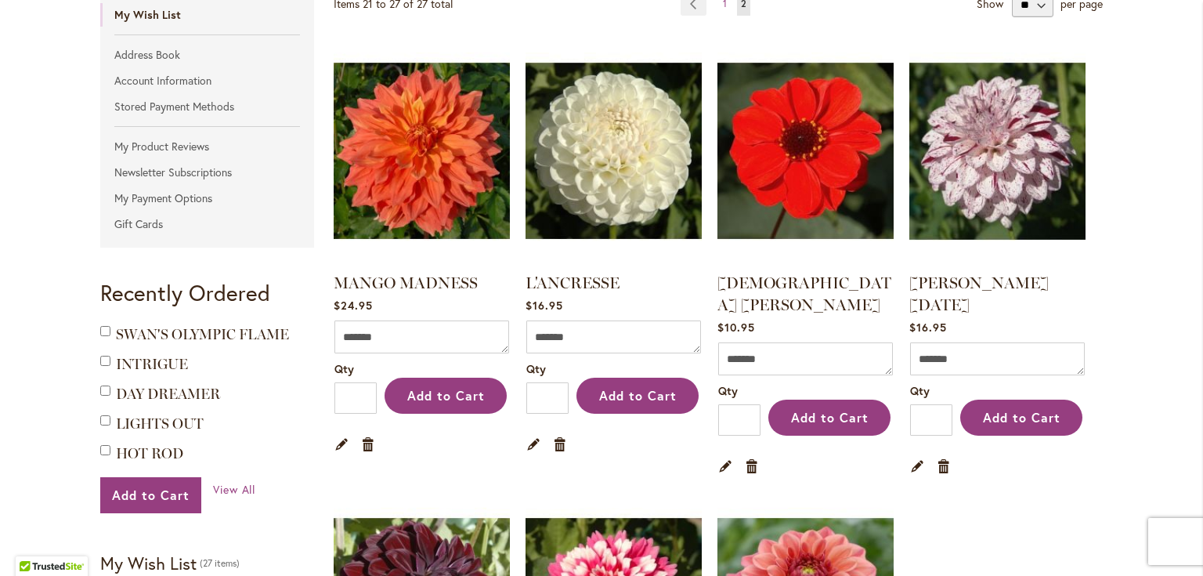
scroll to position [313, 0]
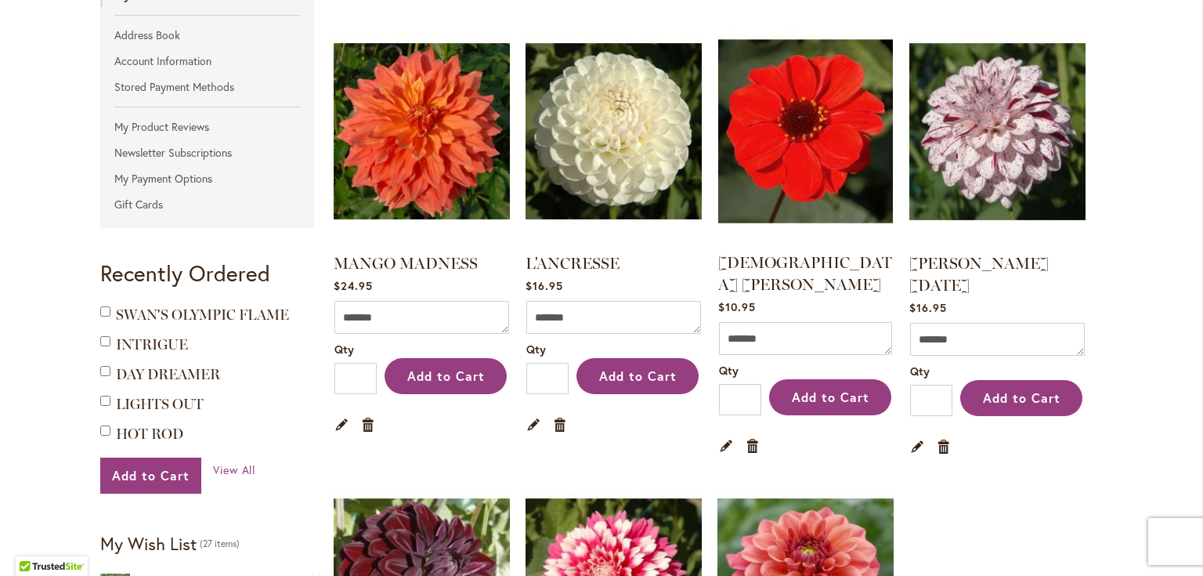
click at [782, 147] on img at bounding box center [805, 130] width 183 height 229
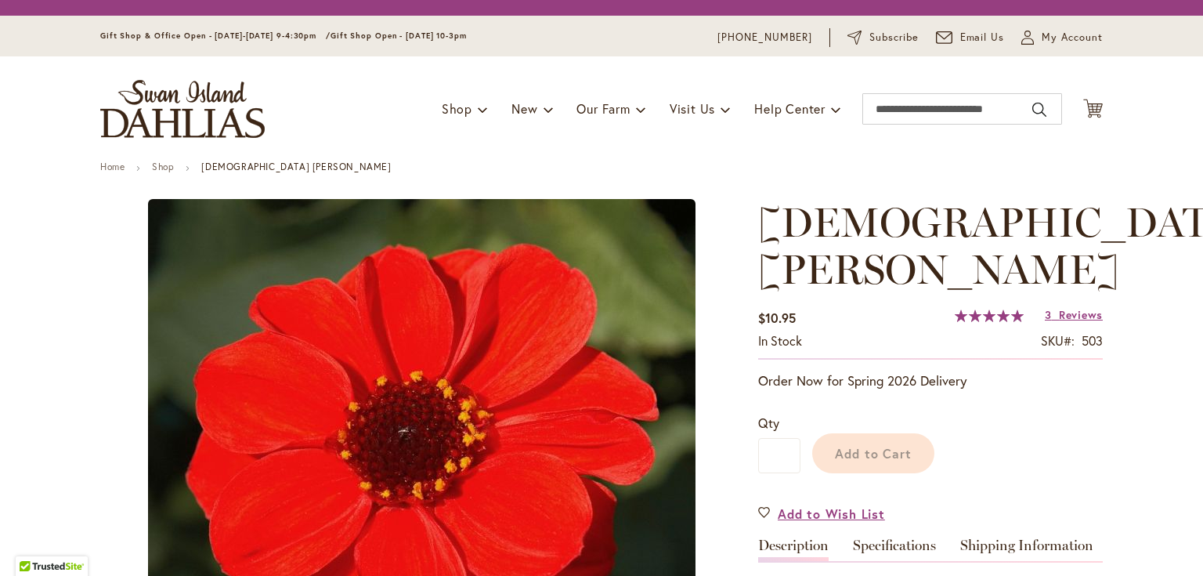
type input "*****"
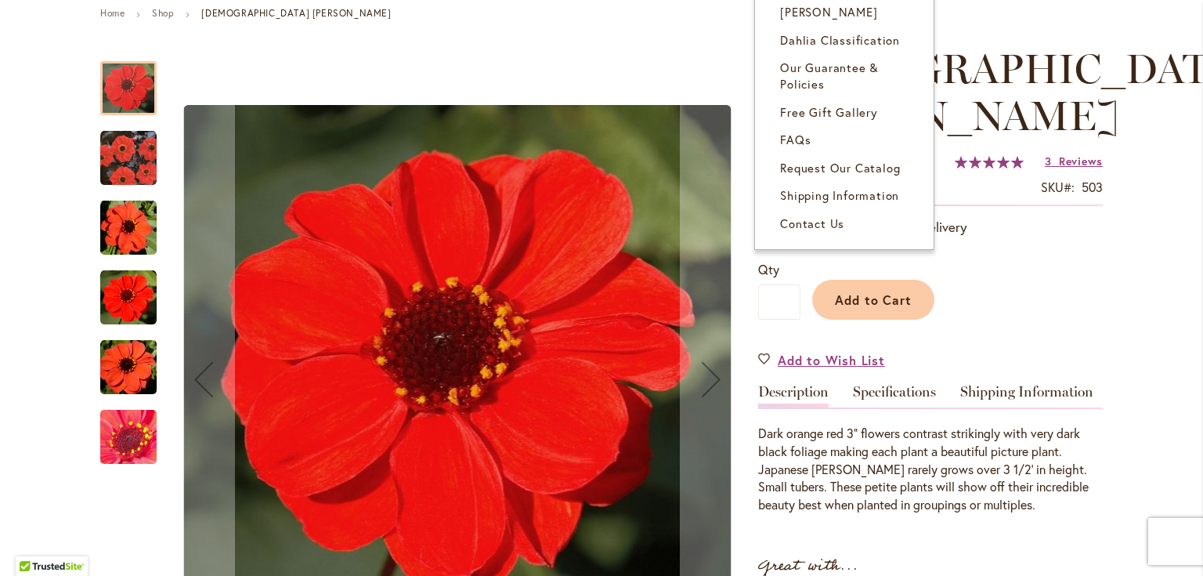
scroll to position [251, 0]
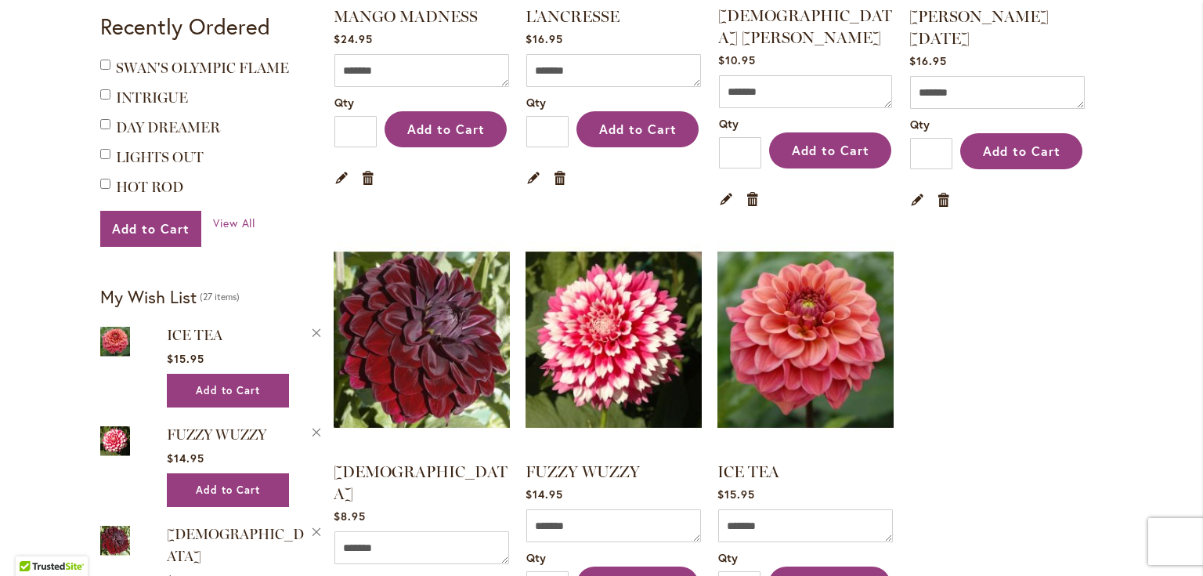
scroll to position [564, 0]
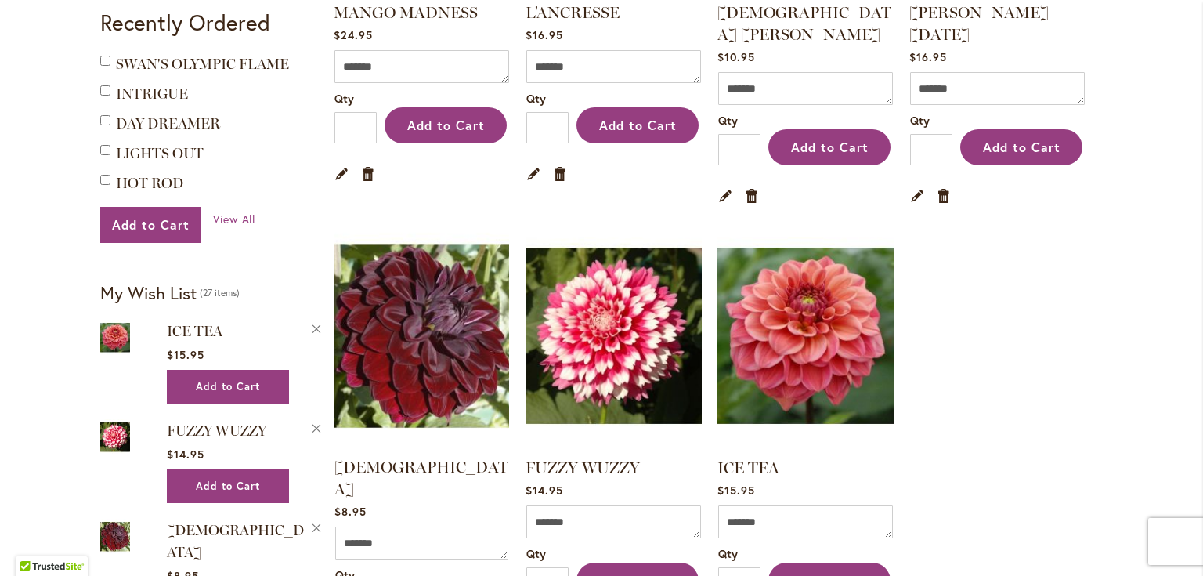
click at [442, 319] on img at bounding box center [422, 335] width 183 height 229
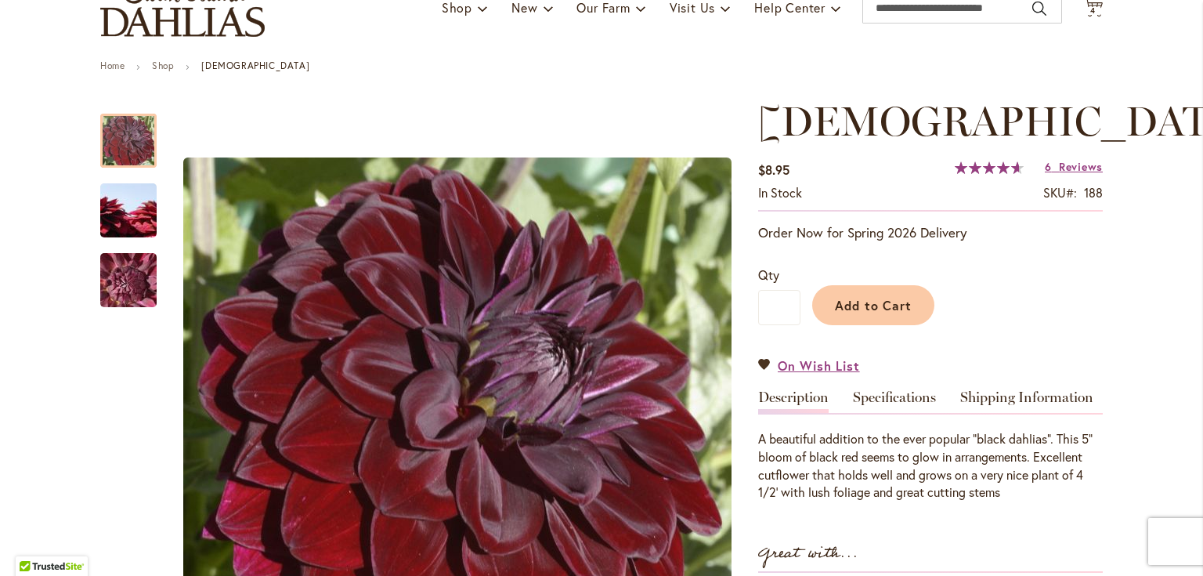
scroll to position [125, 0]
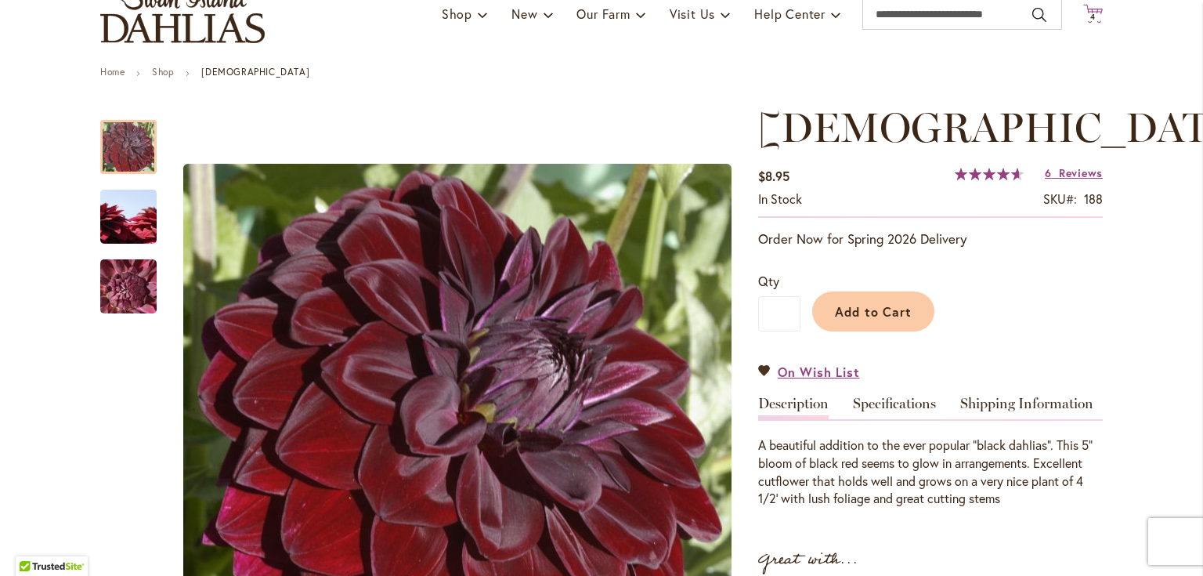
click at [1086, 14] on span "4 4 items" at bounding box center [1094, 17] width 16 height 8
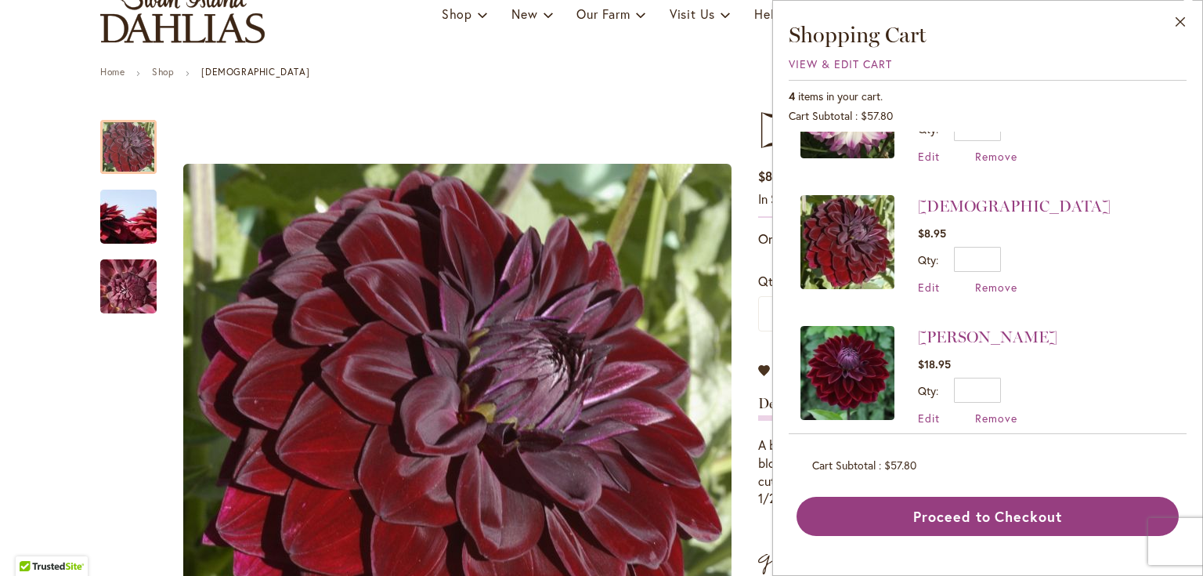
scroll to position [222, 0]
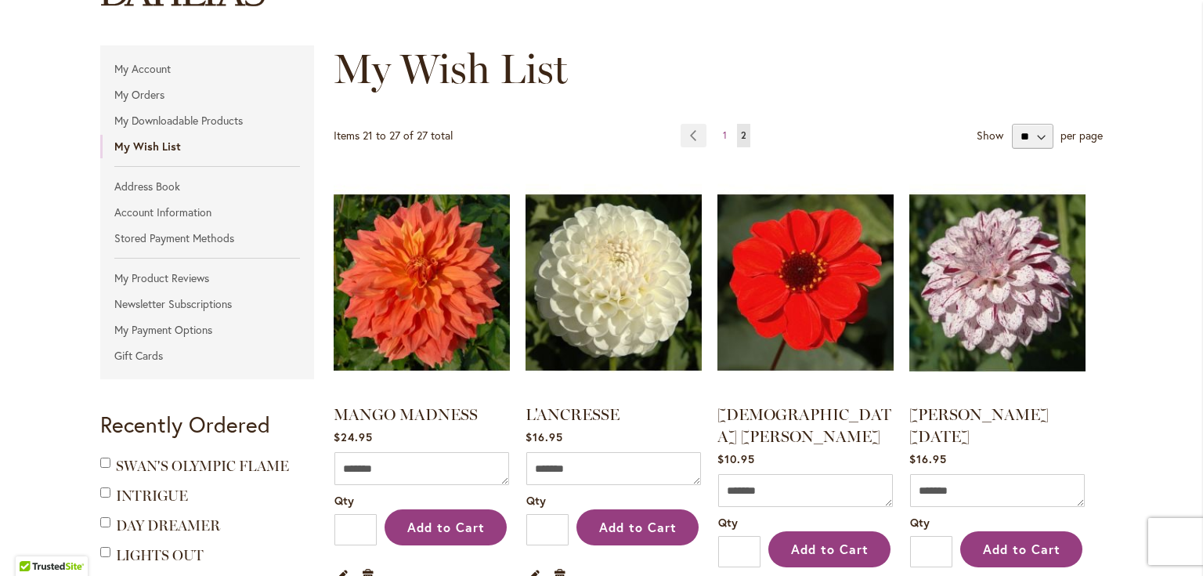
scroll to position [251, 0]
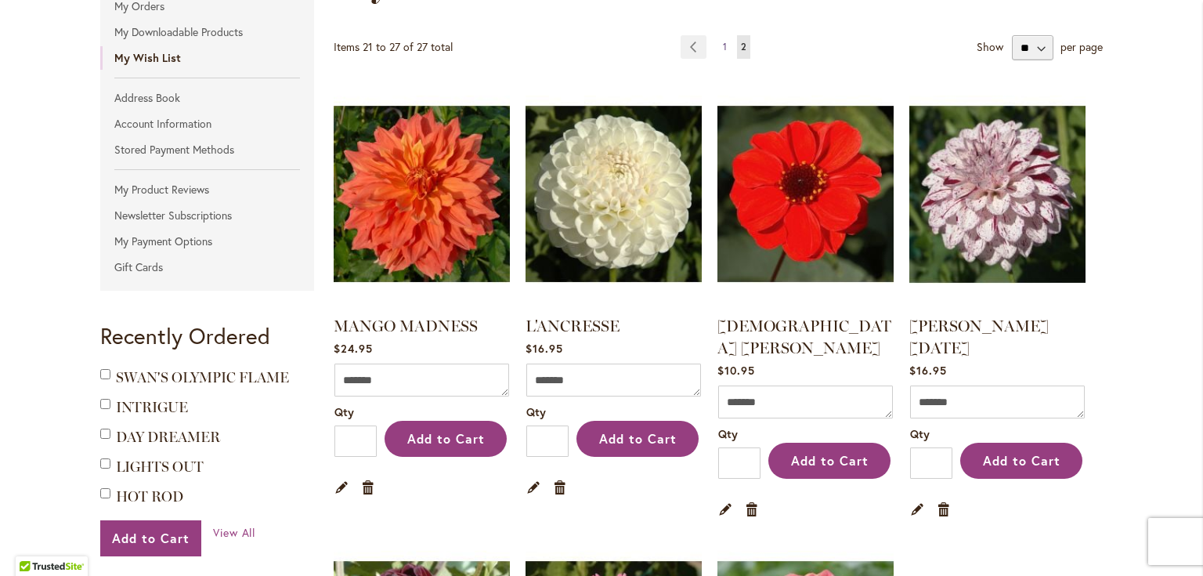
click at [723, 45] on span "1" at bounding box center [725, 47] width 4 height 12
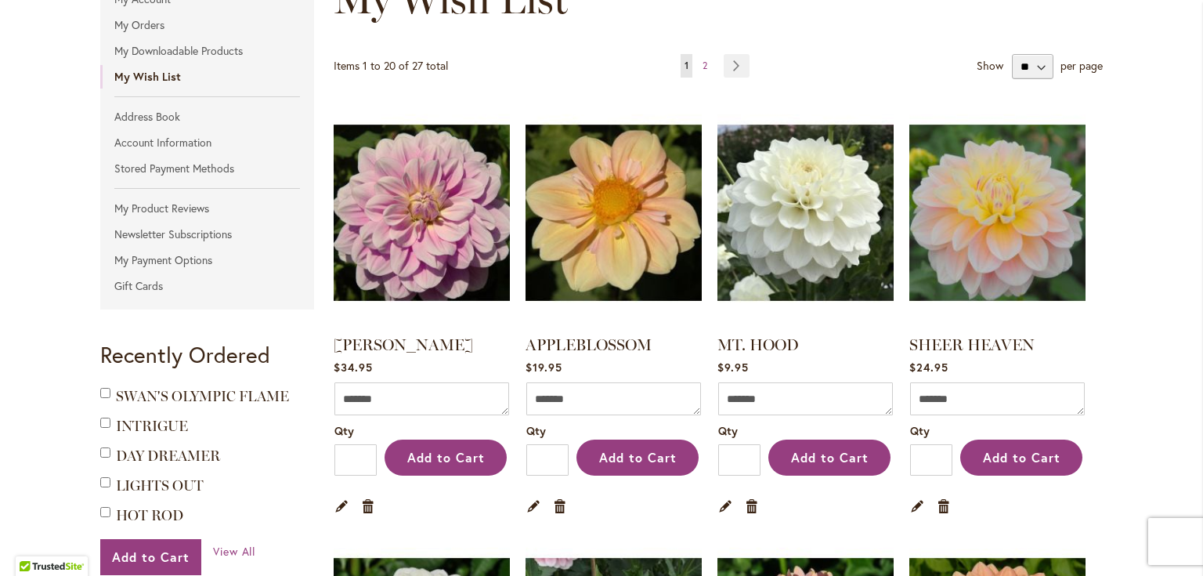
scroll to position [313, 0]
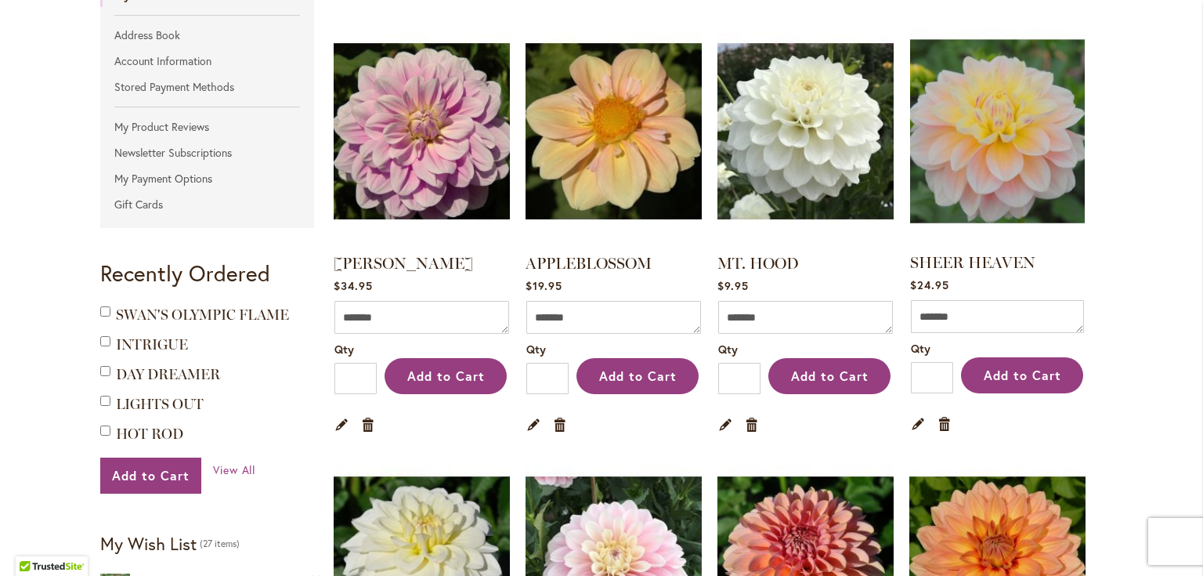
click at [1035, 141] on img at bounding box center [997, 130] width 183 height 229
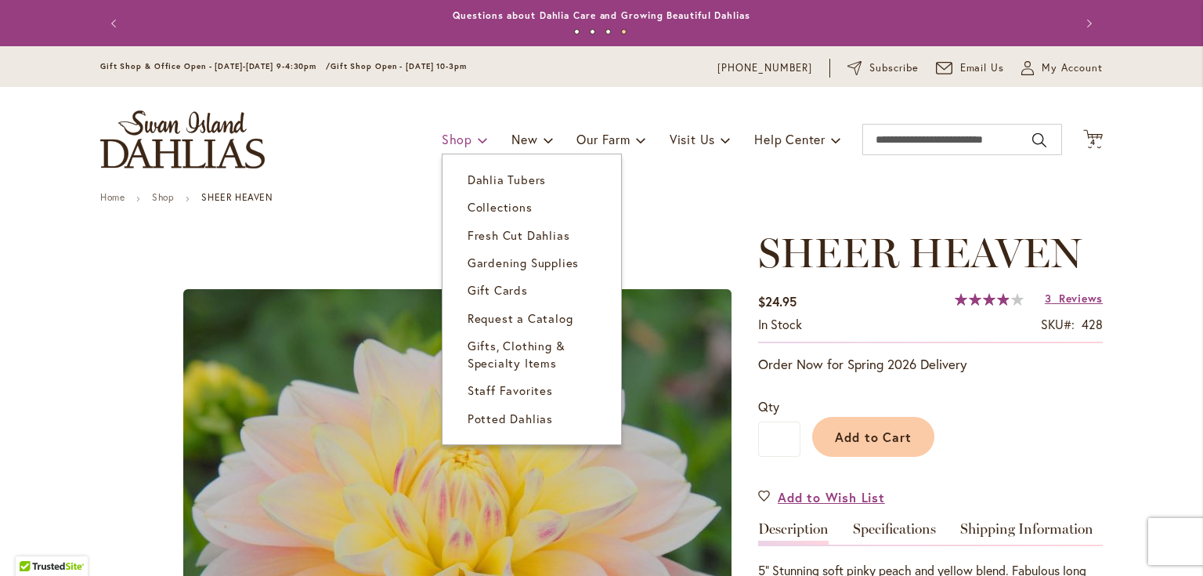
click at [454, 136] on span "Shop" at bounding box center [457, 139] width 31 height 16
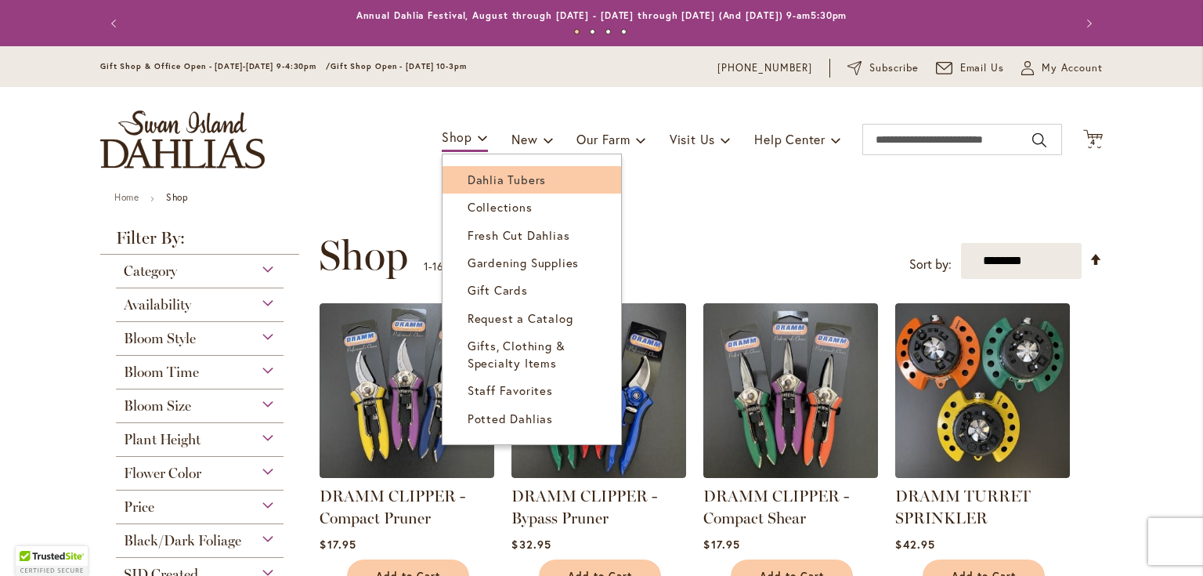
click at [482, 171] on link "Dahlia Tubers" at bounding box center [532, 179] width 179 height 27
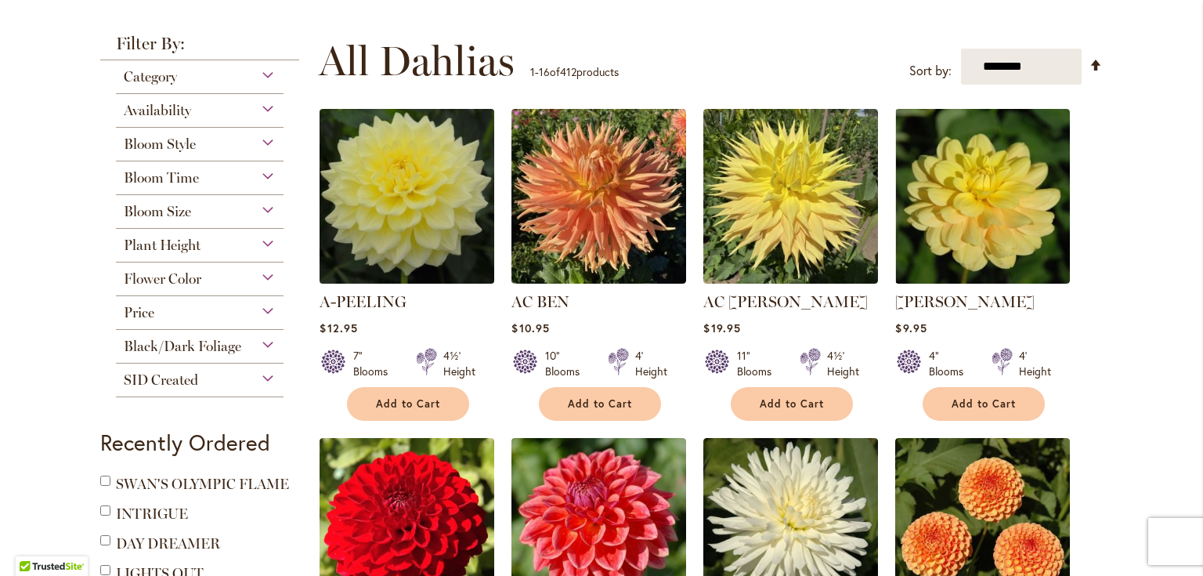
scroll to position [313, 0]
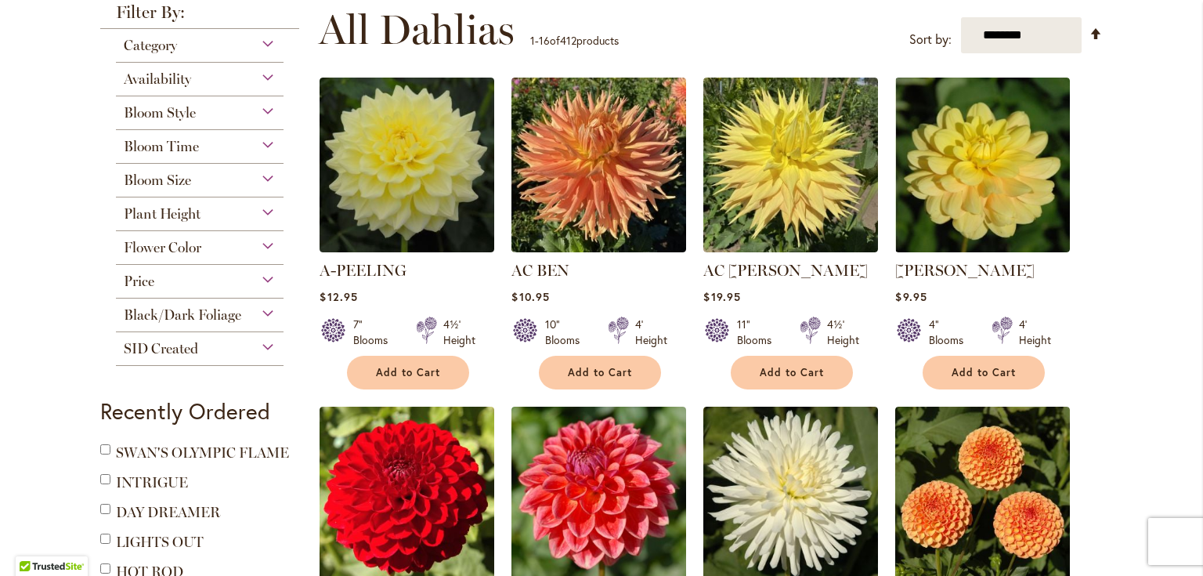
click at [260, 212] on div "Plant Height" at bounding box center [200, 209] width 168 height 25
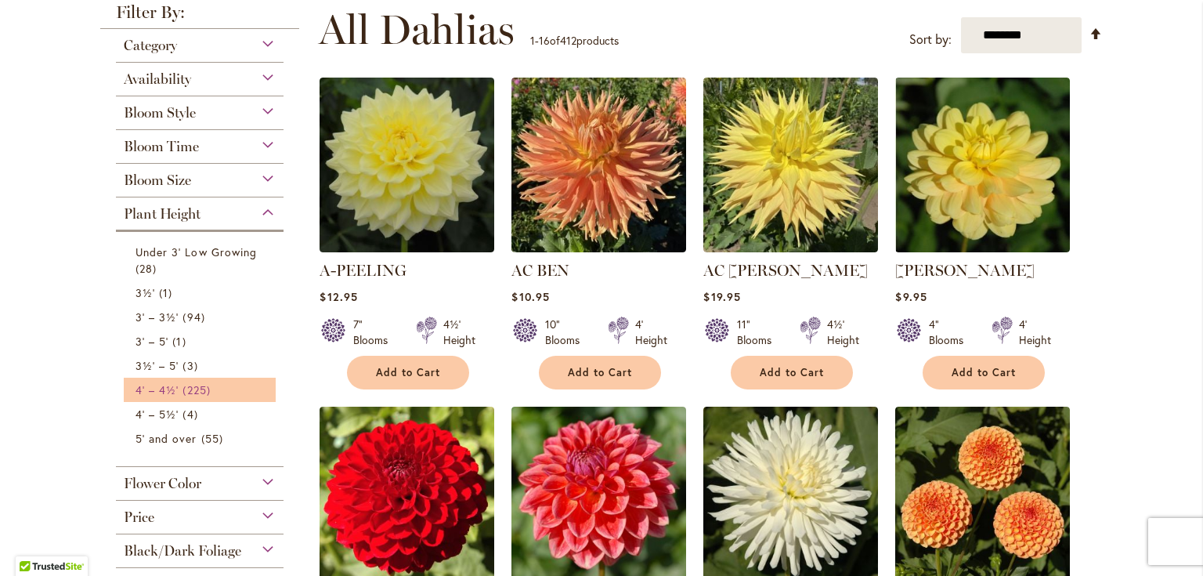
click at [160, 389] on span "4' – 4½'" at bounding box center [157, 389] width 43 height 15
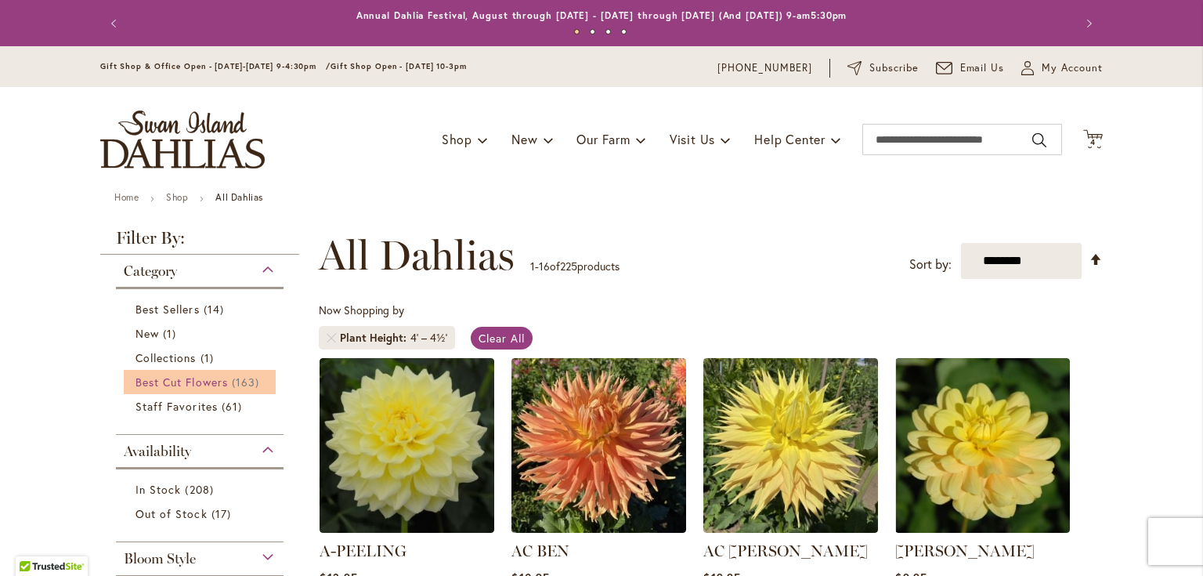
click at [209, 385] on span "Best Cut Flowers" at bounding box center [182, 381] width 92 height 15
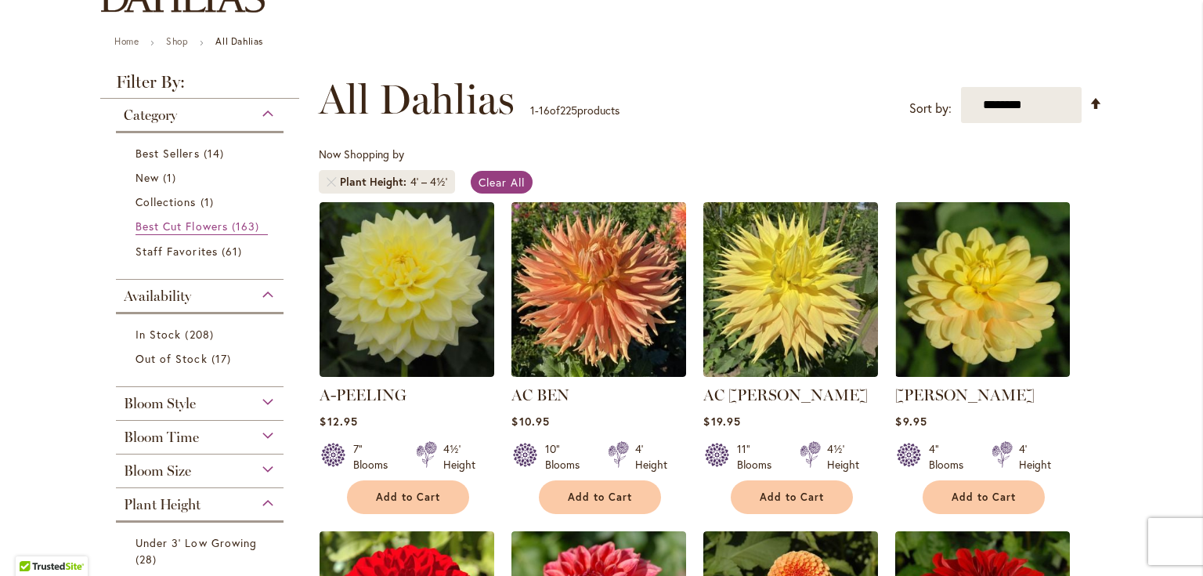
scroll to position [188, 0]
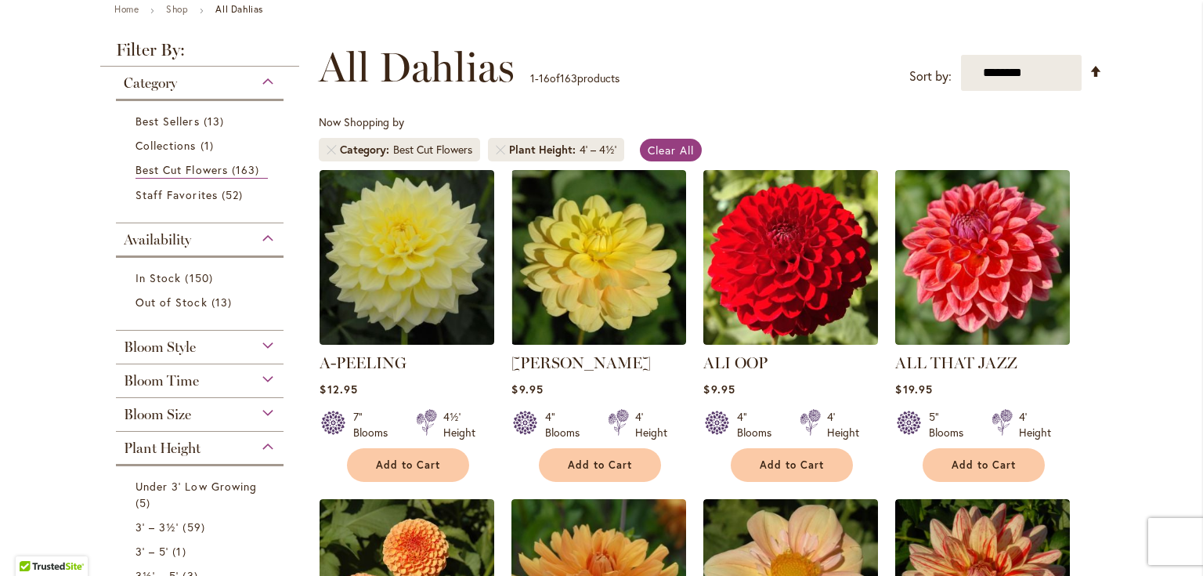
scroll to position [251, 0]
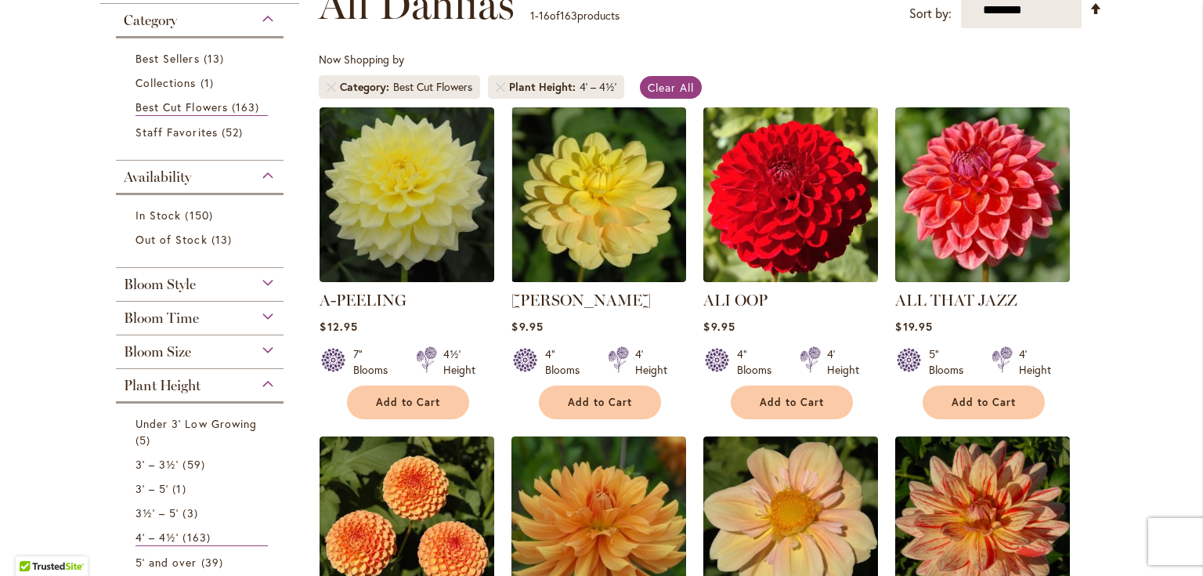
click at [263, 313] on div "Bloom Time" at bounding box center [200, 314] width 168 height 25
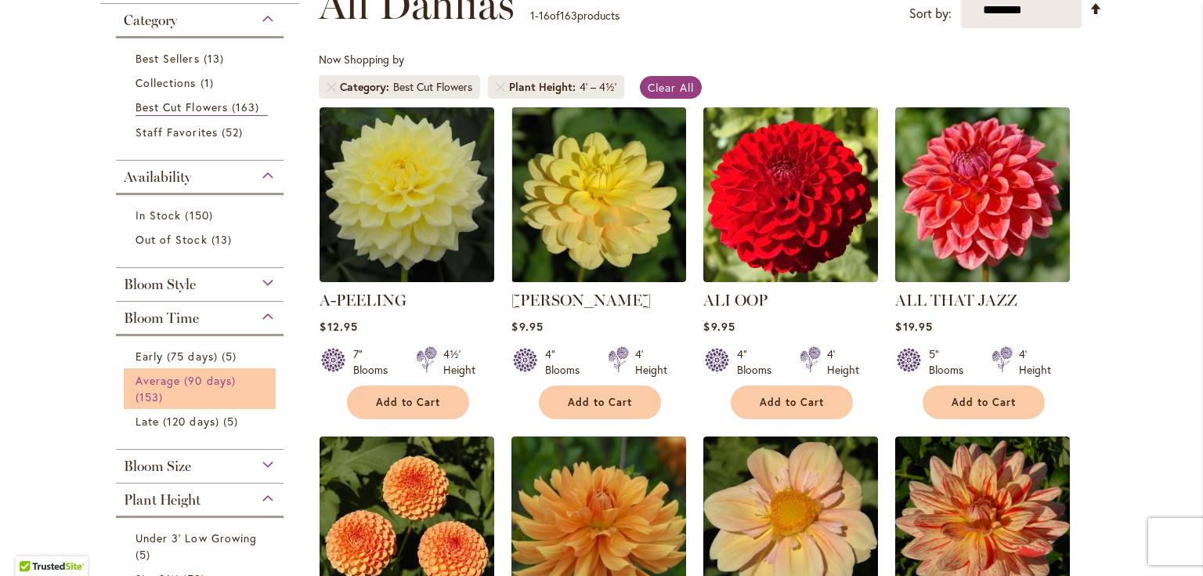
click at [185, 373] on span "Average (90 days)" at bounding box center [186, 380] width 100 height 15
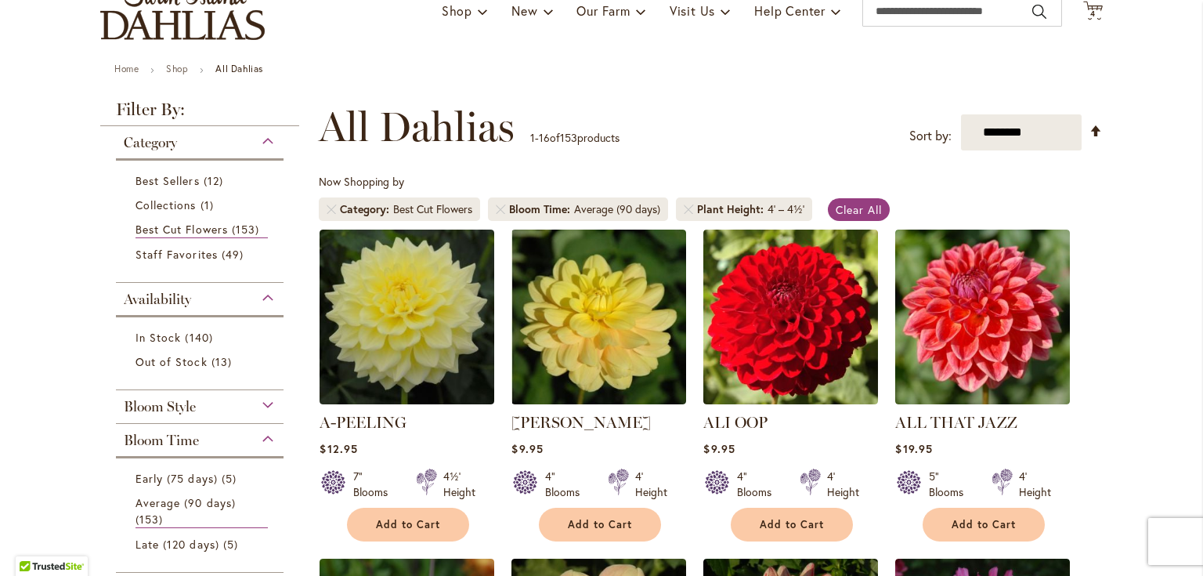
scroll to position [188, 0]
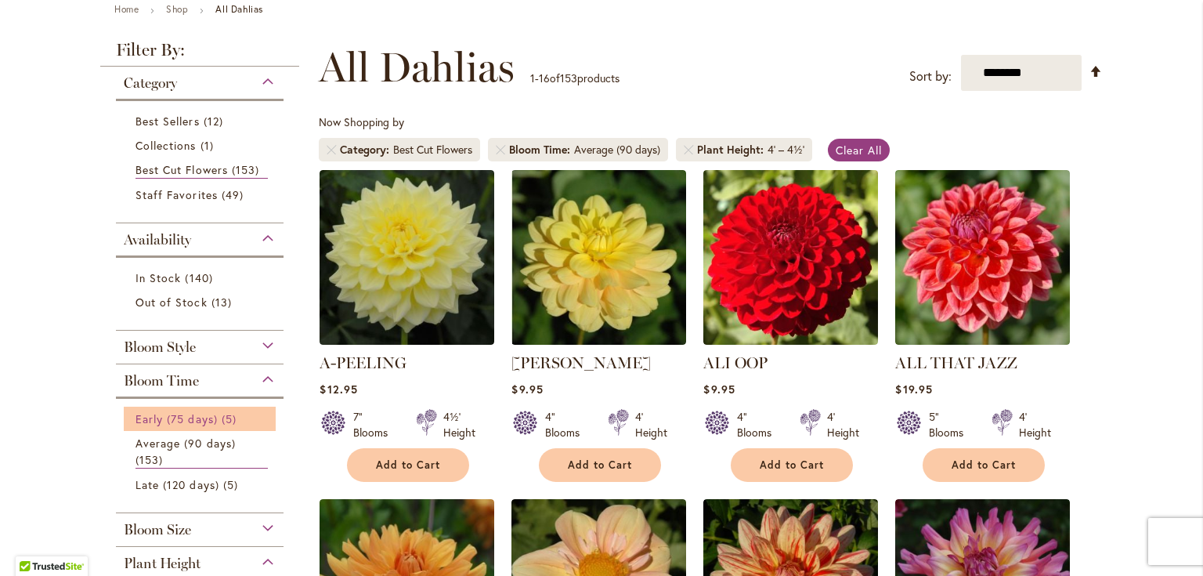
click at [197, 411] on span "Early (75 days)" at bounding box center [177, 418] width 82 height 15
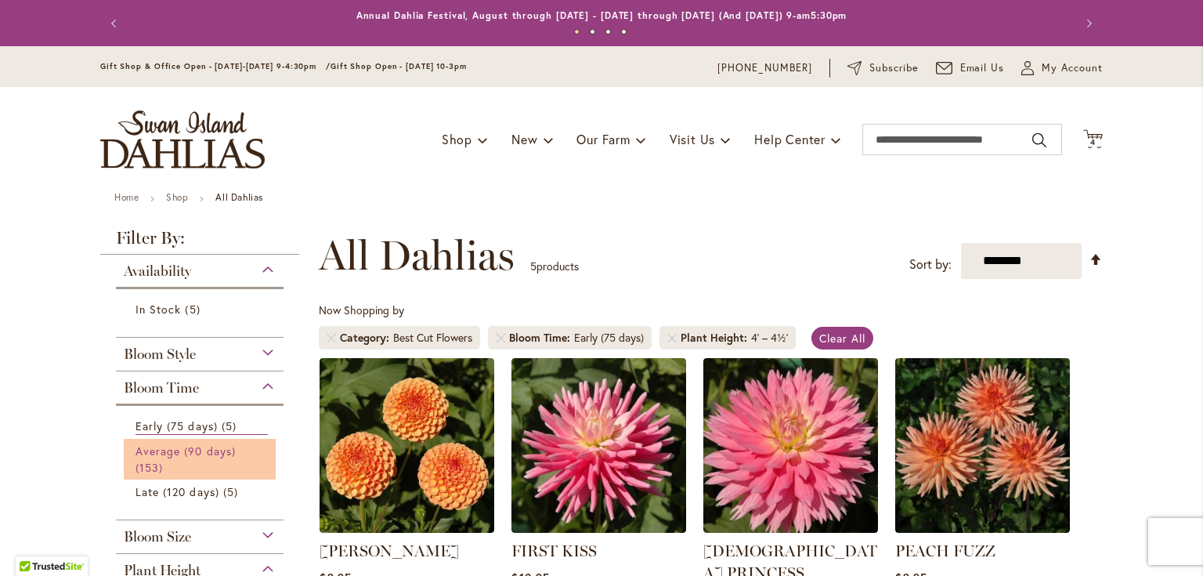
click at [222, 443] on span "Average (90 days)" at bounding box center [186, 450] width 100 height 15
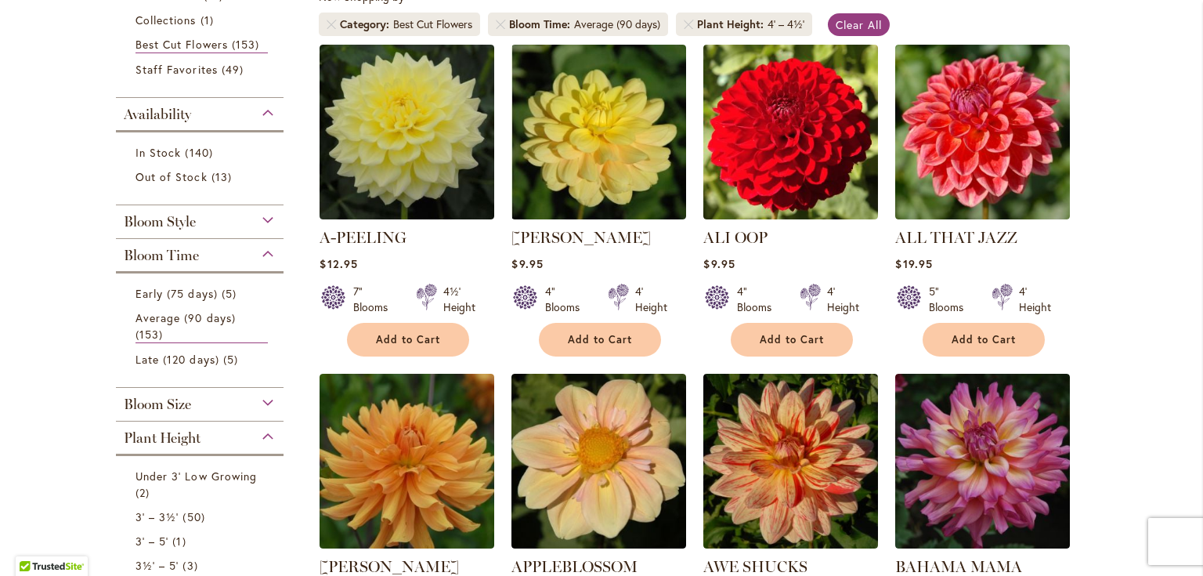
scroll to position [376, 0]
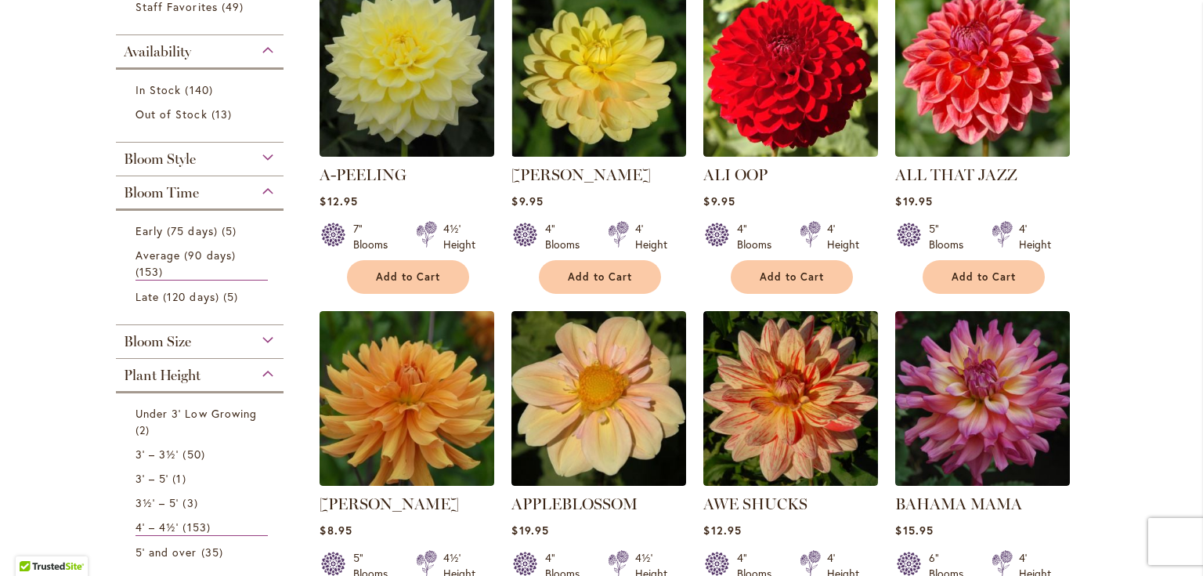
click at [262, 339] on div "Bloom Size" at bounding box center [200, 337] width 168 height 25
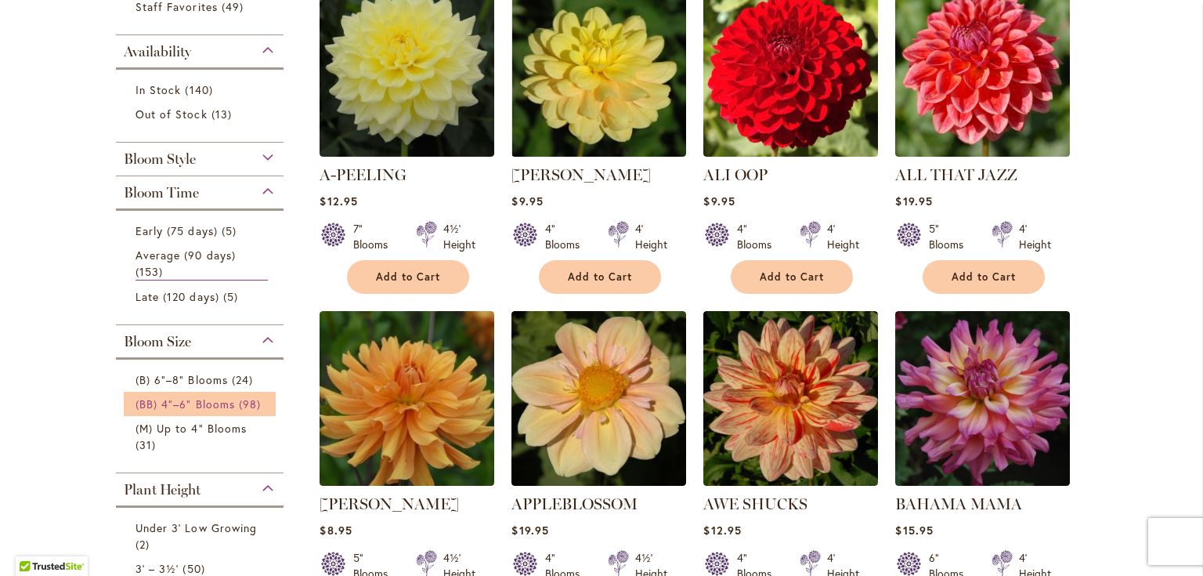
click at [214, 400] on span "(BB) 4"–6" Blooms" at bounding box center [185, 403] width 99 height 15
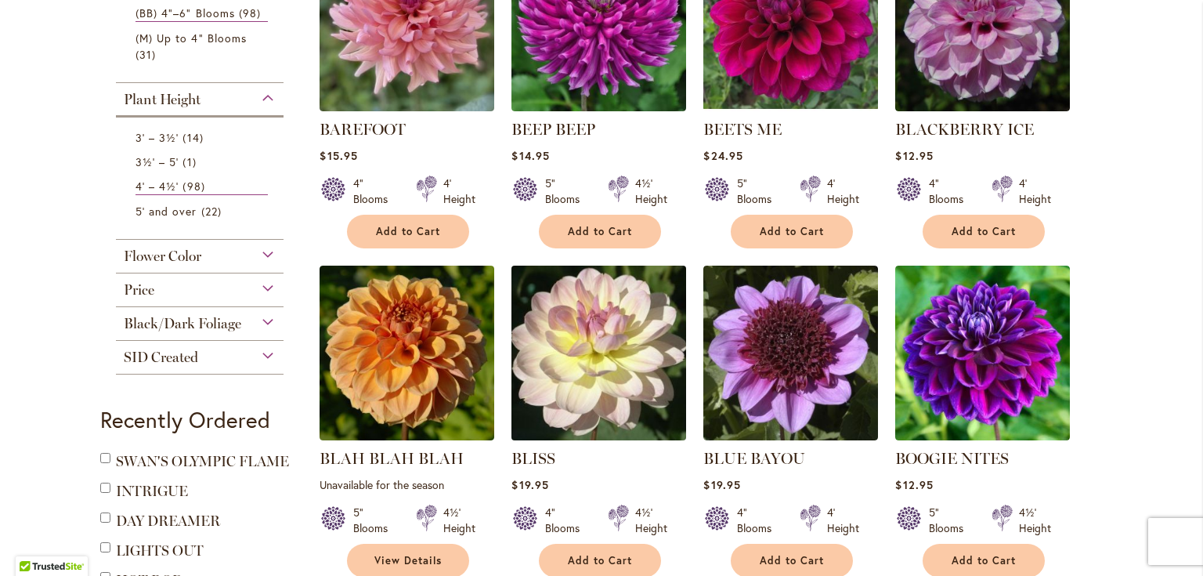
scroll to position [752, 0]
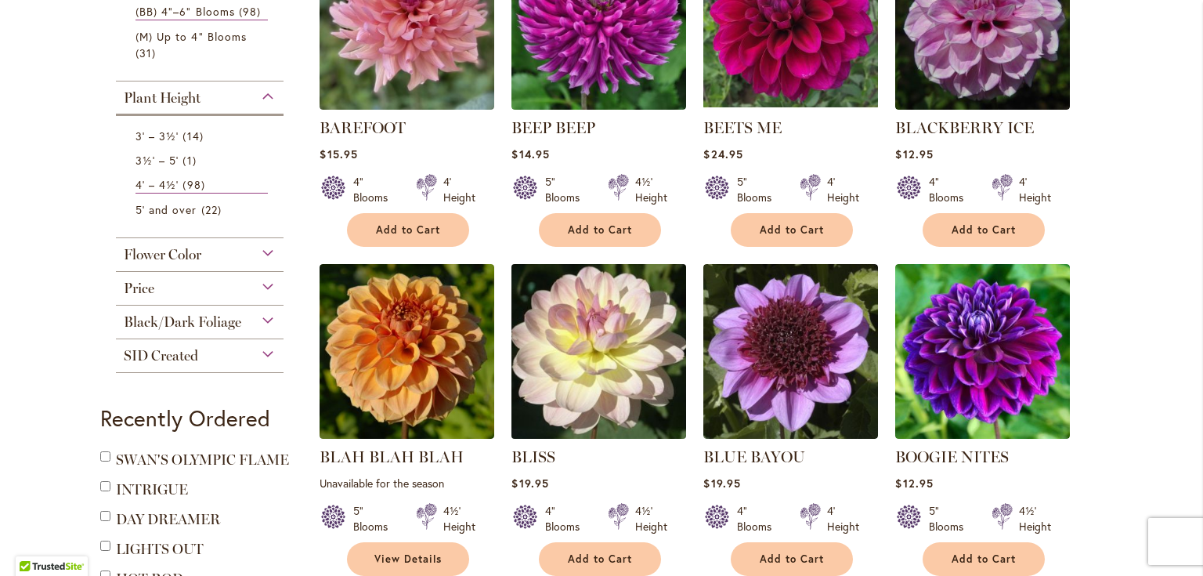
click at [628, 326] on img at bounding box center [599, 350] width 183 height 183
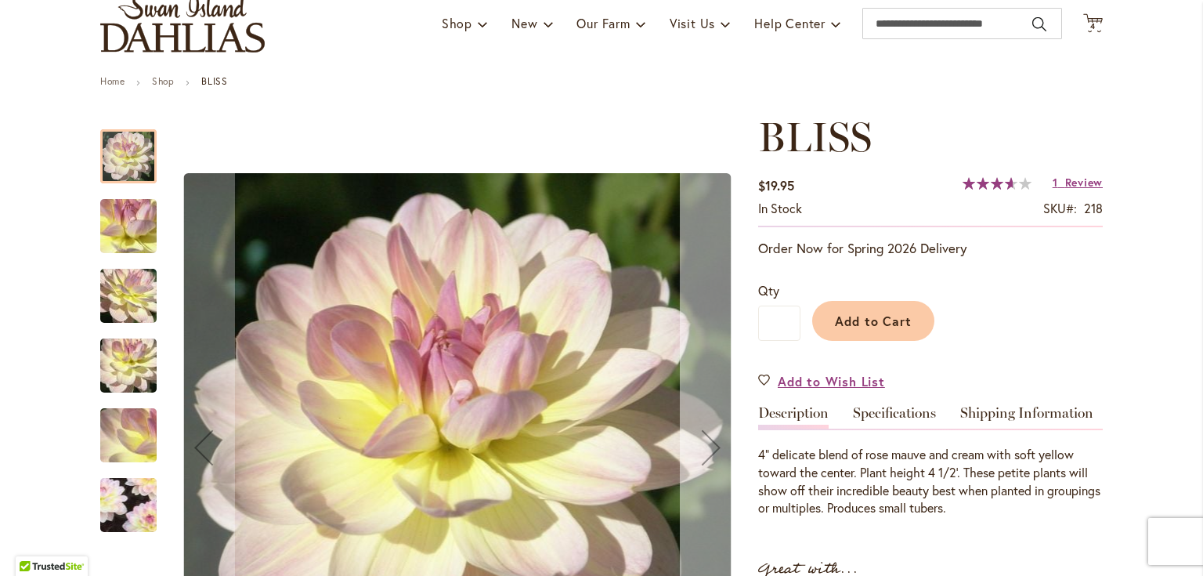
scroll to position [125, 0]
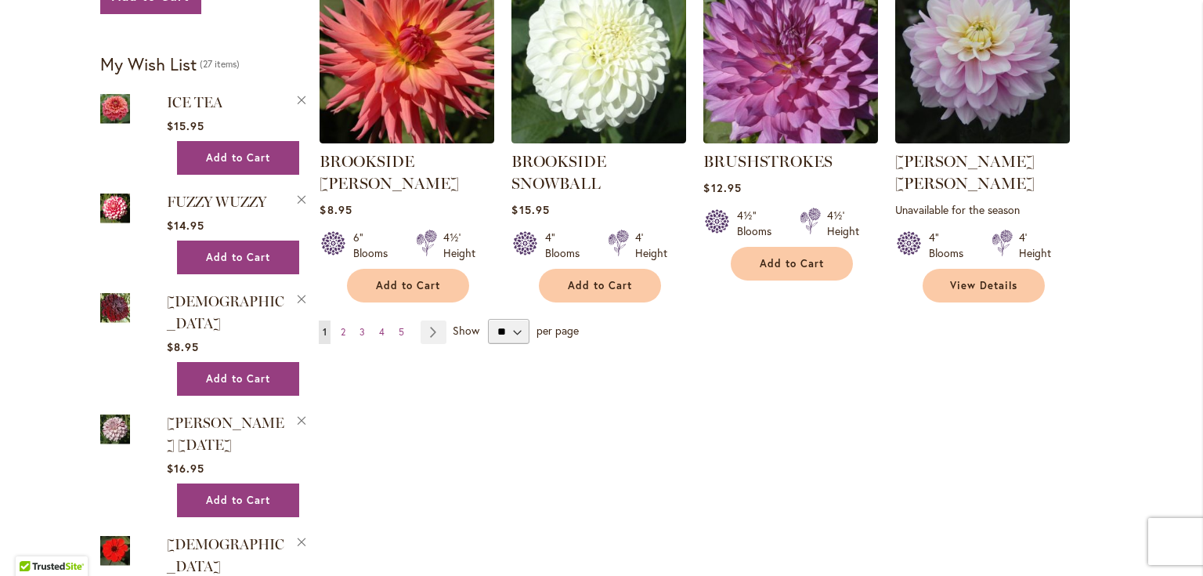
scroll to position [1379, 0]
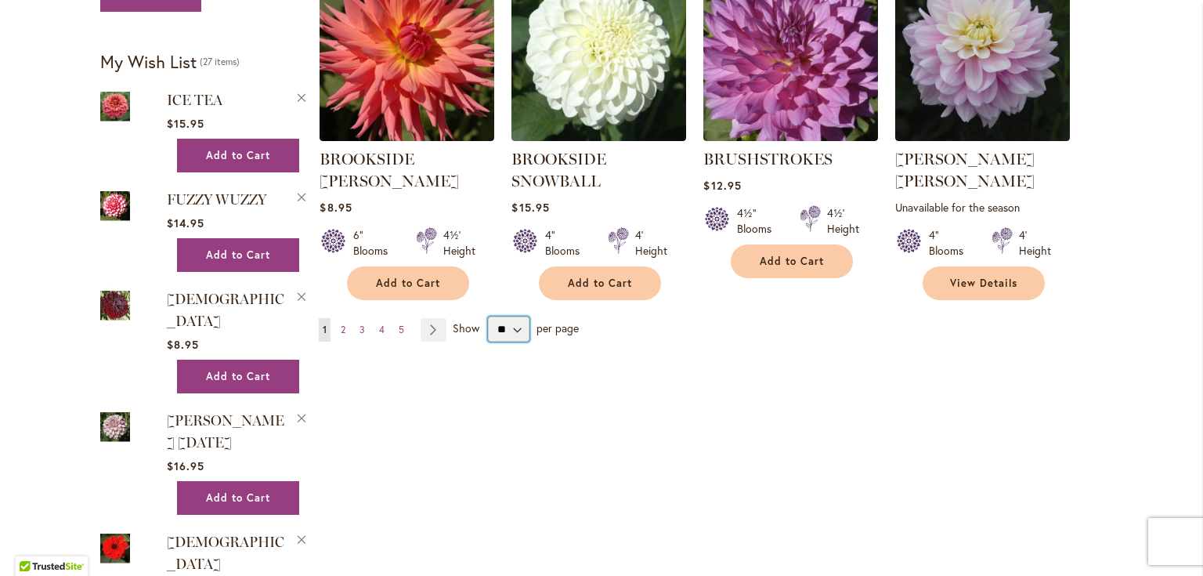
click at [512, 325] on select "** ** ** **" at bounding box center [509, 328] width 42 height 25
select select "**"
click at [488, 316] on select "** ** ** **" at bounding box center [509, 328] width 42 height 25
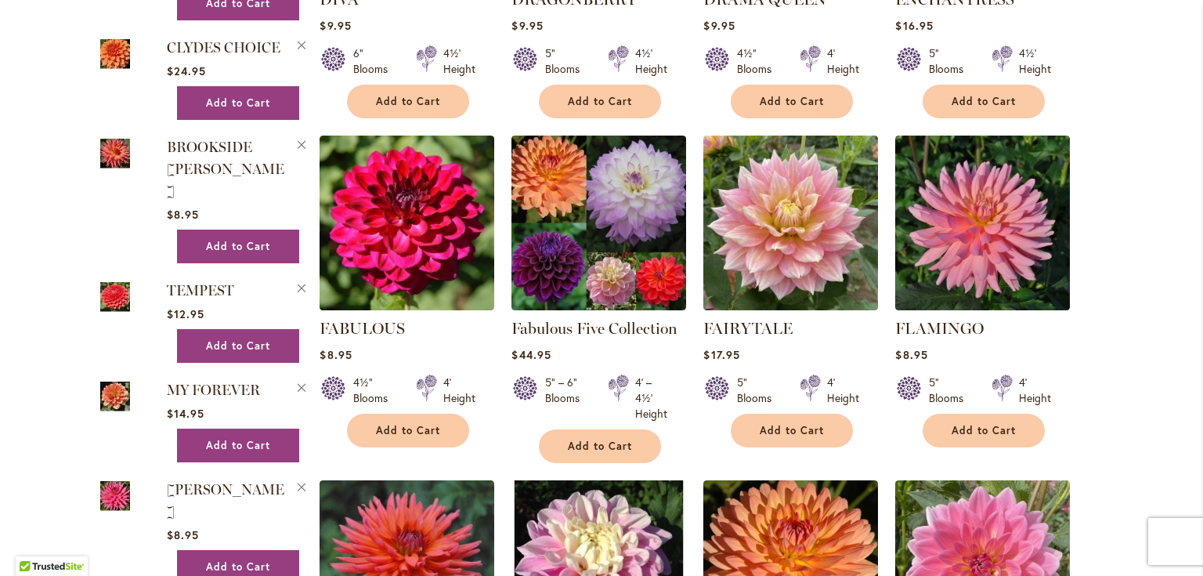
scroll to position [2632, 0]
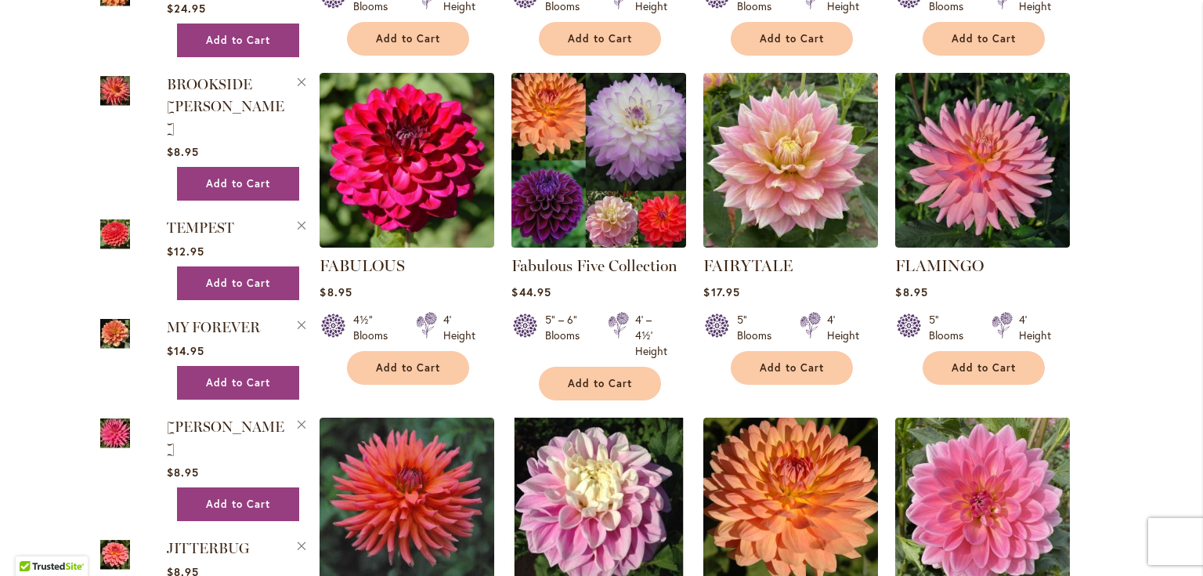
click at [636, 154] on img at bounding box center [599, 159] width 183 height 183
